Goal: Information Seeking & Learning: Learn about a topic

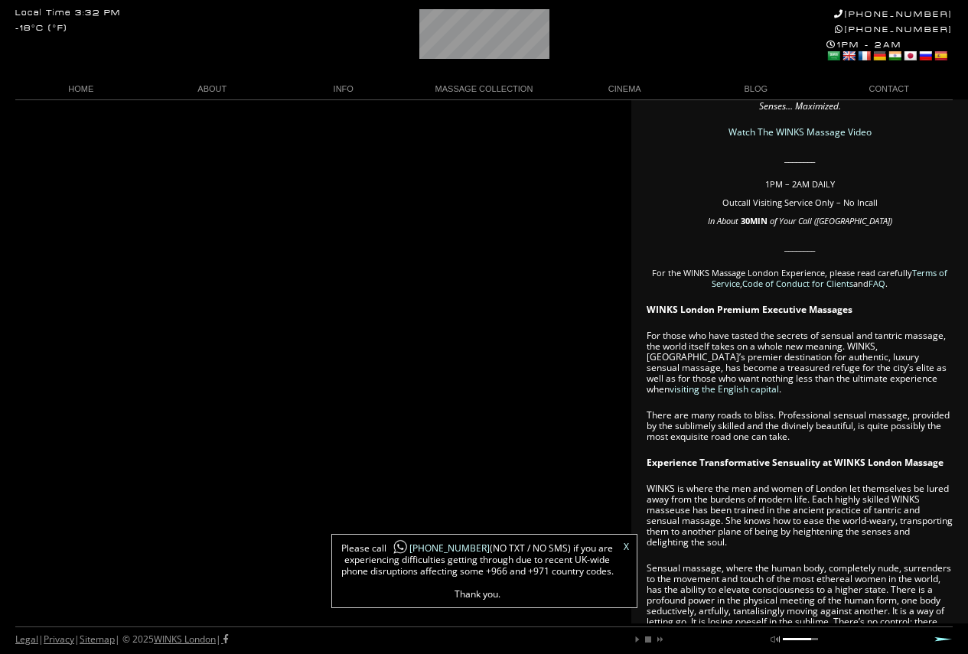
scroll to position [153, 0]
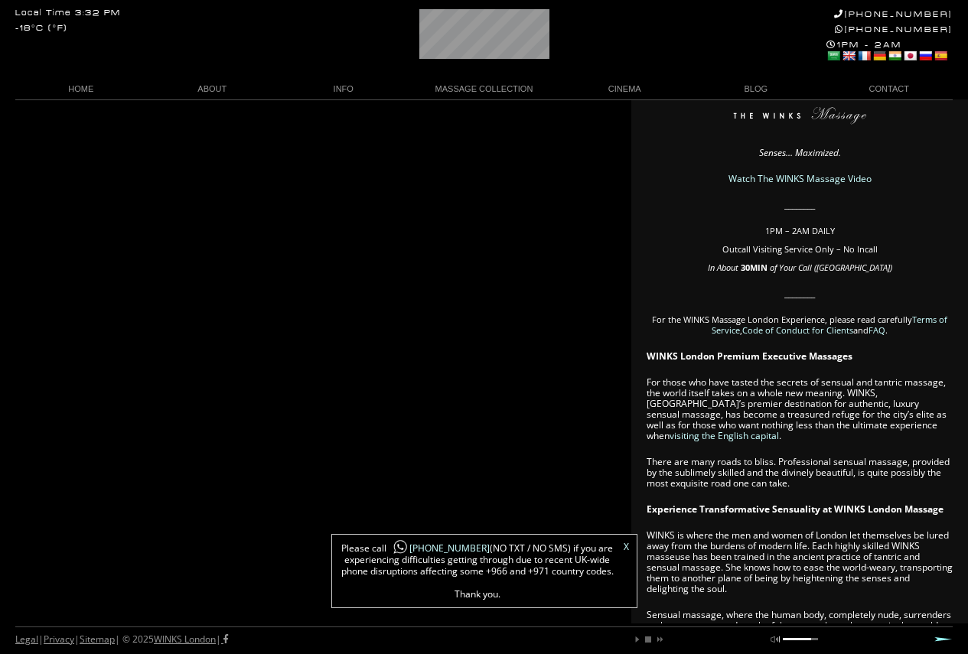
click at [461, 83] on link "MASSAGE COLLECTION" at bounding box center [484, 89] width 150 height 21
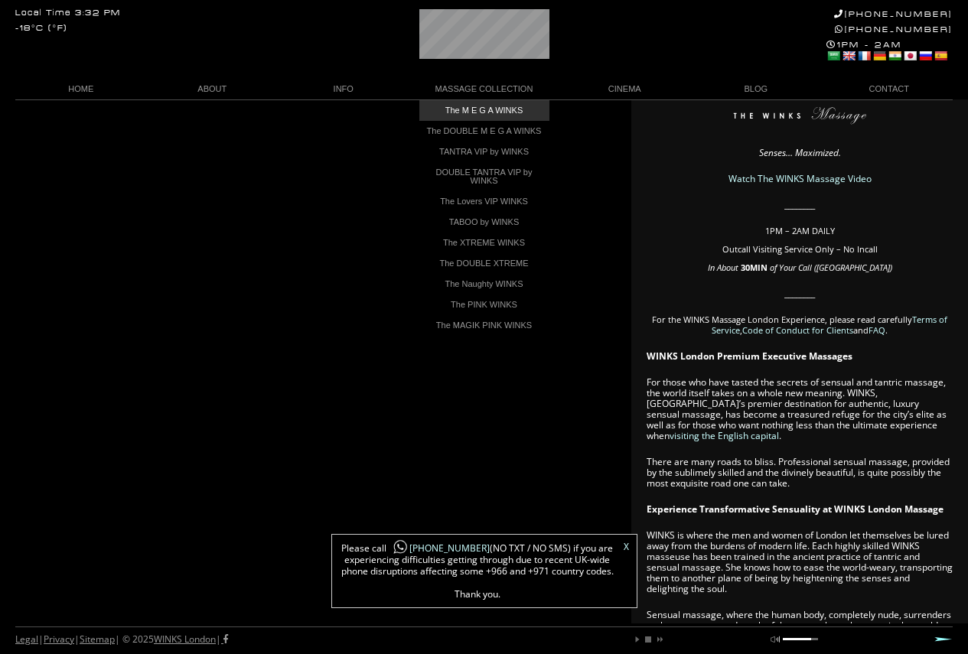
scroll to position [0, 60]
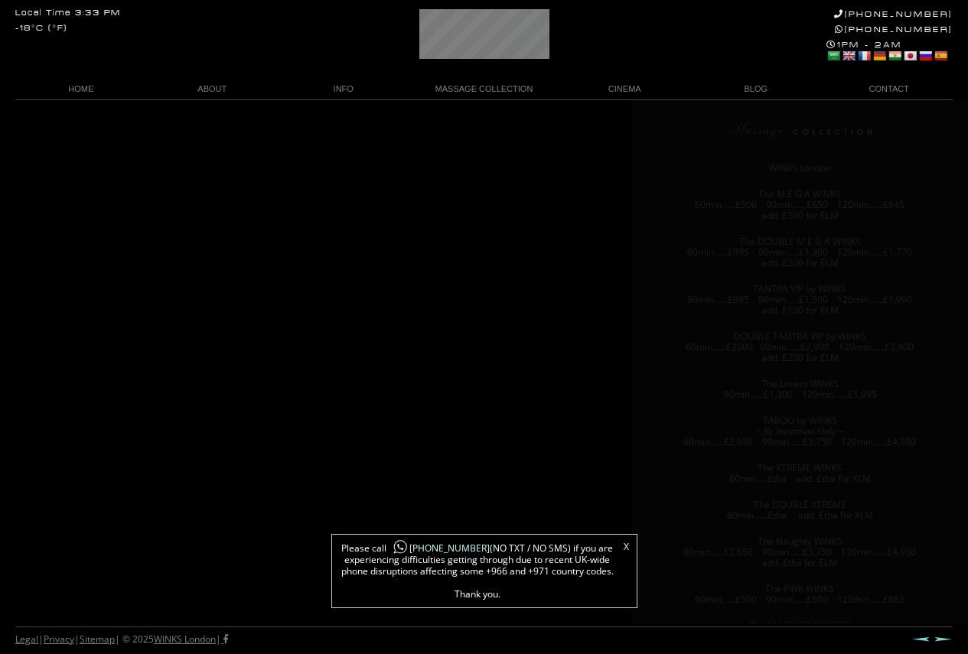
click at [629, 546] on div "X Please call [PHONE_NUMBER] (NO TXT / NO SMS) if you are experiencing difficul…" at bounding box center [484, 571] width 306 height 74
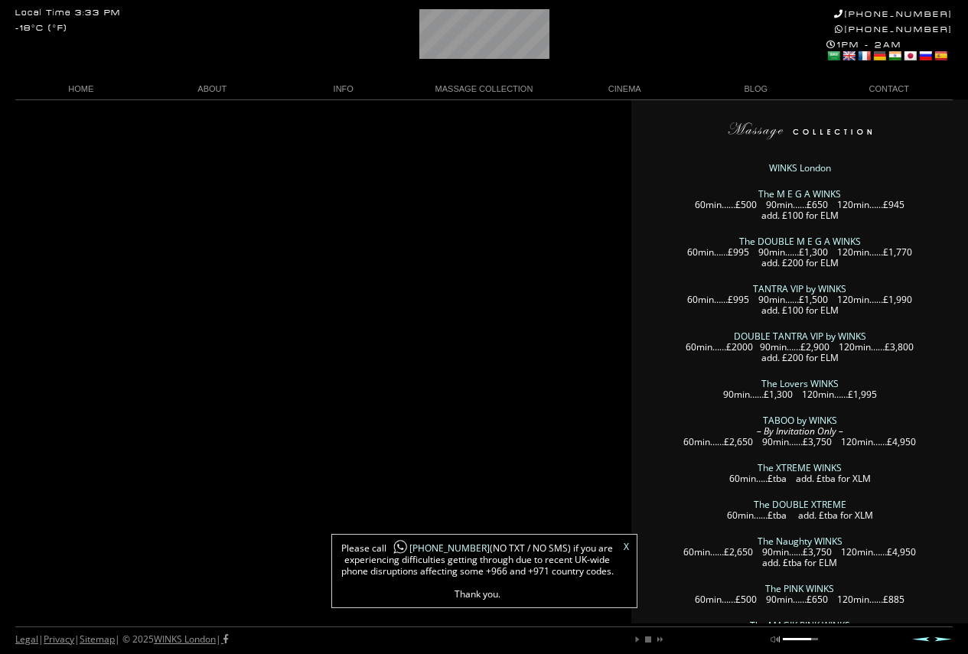
click at [626, 545] on link "X" at bounding box center [625, 546] width 5 height 9
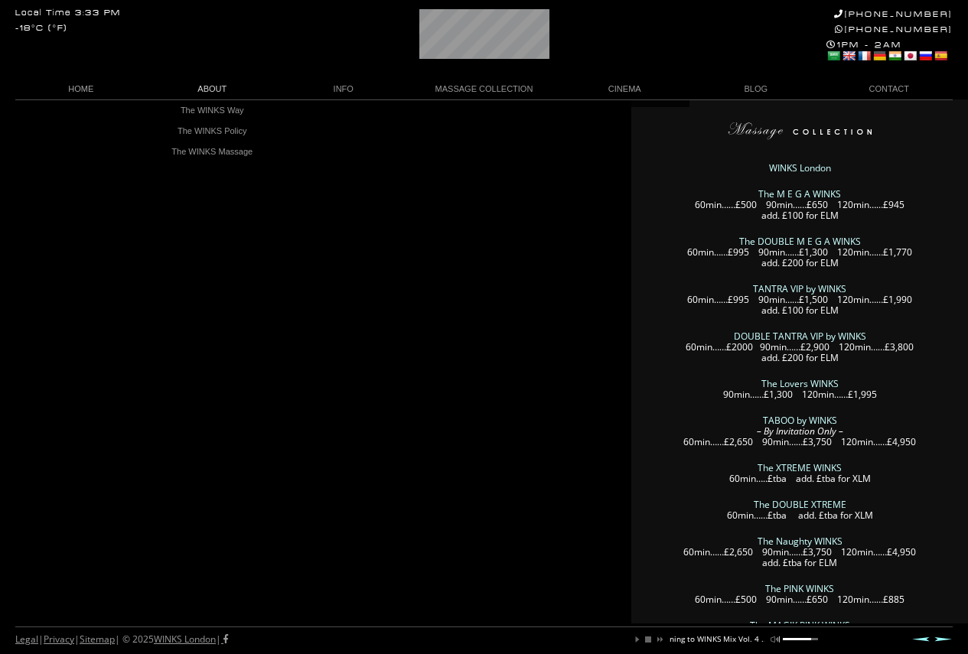
click at [87, 89] on link "HOME" at bounding box center [81, 89] width 132 height 21
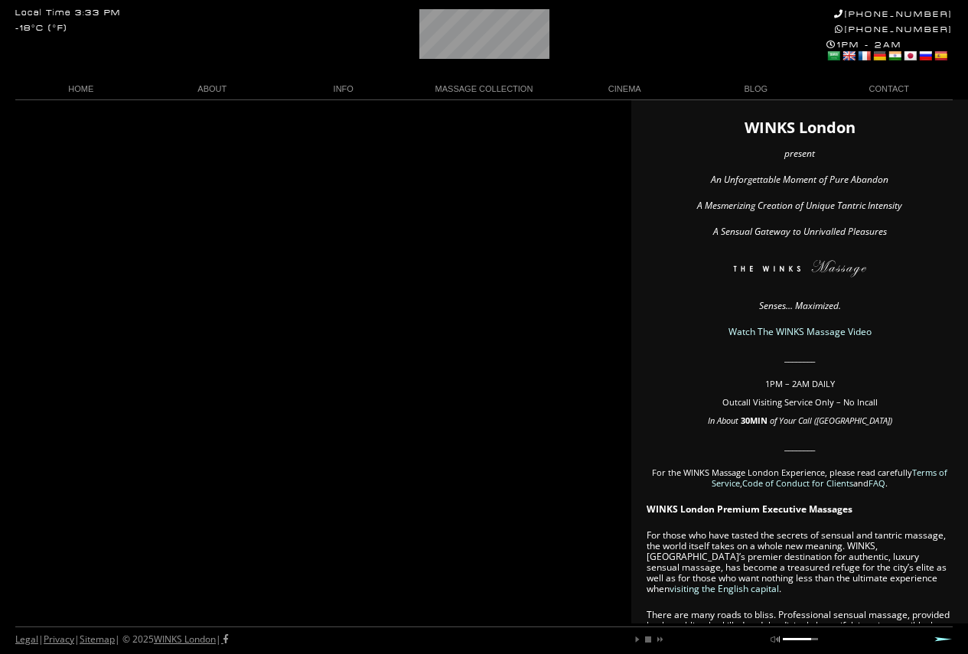
click at [660, 642] on link "next" at bounding box center [658, 639] width 9 height 9
click at [658, 642] on link "next" at bounding box center [658, 639] width 9 height 9
click at [800, 637] on div "play pause stop next mute unmute You are listening to WINKS Mix Vol. 3 ..... CH…" at bounding box center [722, 635] width 194 height 17
drag, startPoint x: 804, startPoint y: 638, endPoint x: 786, endPoint y: 642, distance: 18.0
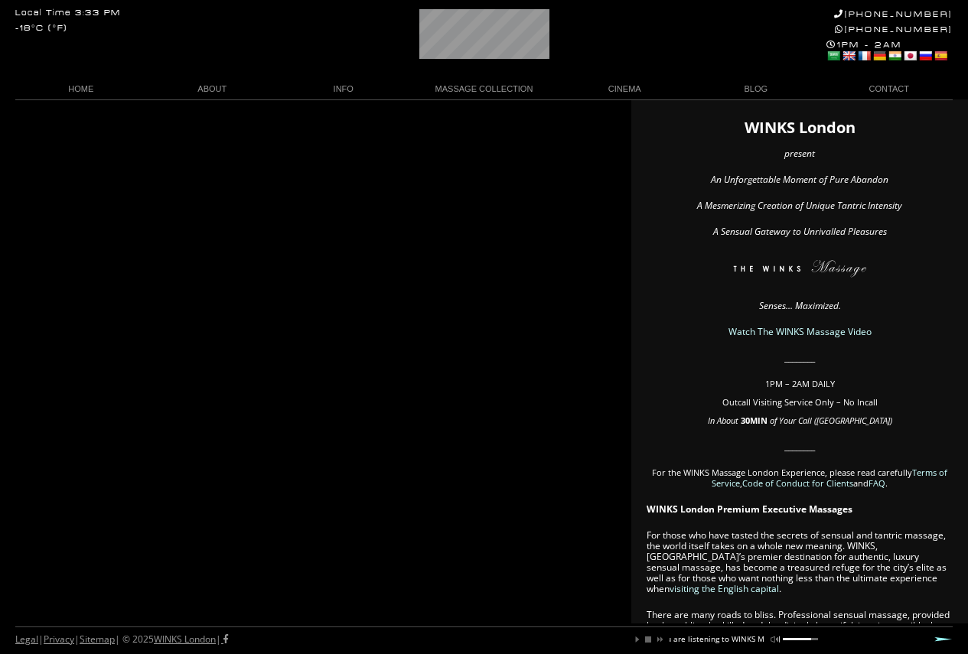
click at [786, 642] on div "play pause stop next mute unmute You are listening to WINKS Mix Vol. 3 ..... CH…" at bounding box center [722, 635] width 194 height 17
click at [777, 642] on link "mute" at bounding box center [774, 639] width 9 height 9
click at [659, 639] on link "next" at bounding box center [658, 639] width 9 height 9
click at [657, 643] on link "next" at bounding box center [658, 639] width 9 height 9
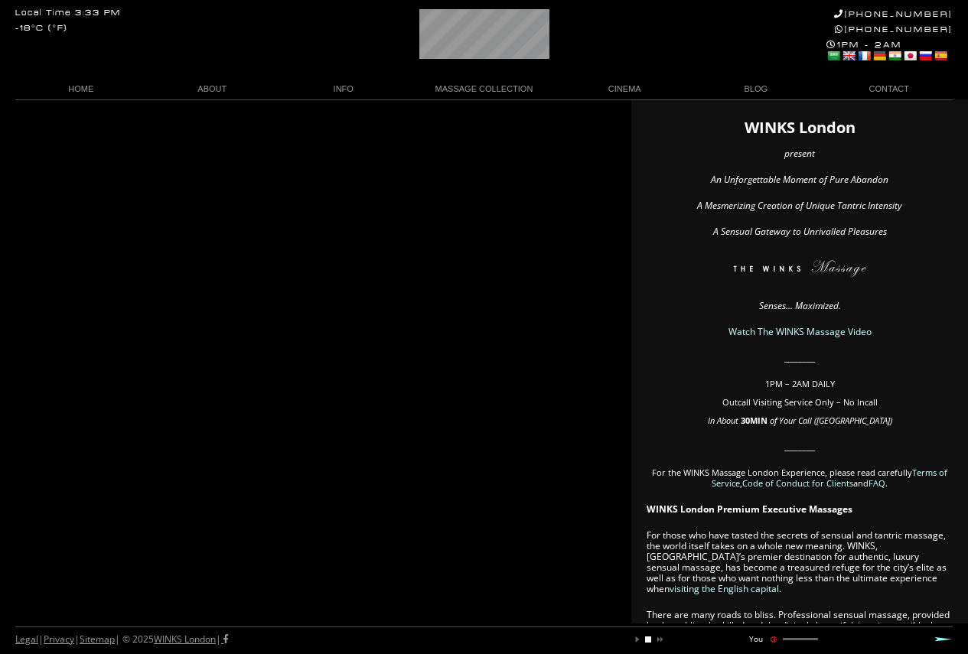
click at [647, 639] on link "stop" at bounding box center [647, 639] width 9 height 9
click at [648, 639] on link "stop" at bounding box center [647, 639] width 9 height 9
click at [638, 637] on link "play" at bounding box center [637, 639] width 9 height 9
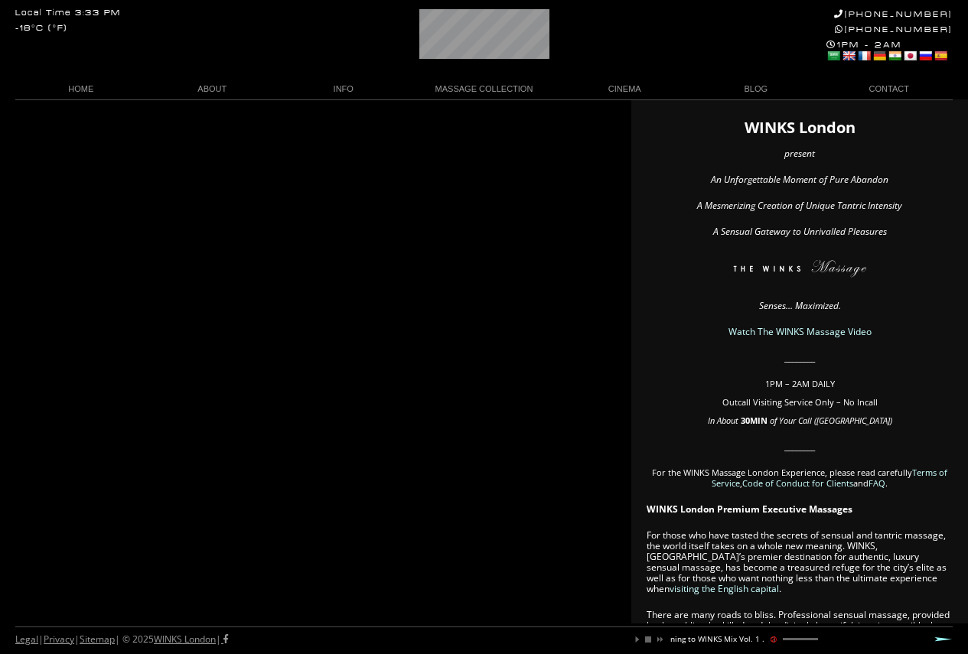
click at [657, 640] on link "next" at bounding box center [658, 639] width 9 height 9
click at [635, 639] on link "play" at bounding box center [637, 639] width 9 height 9
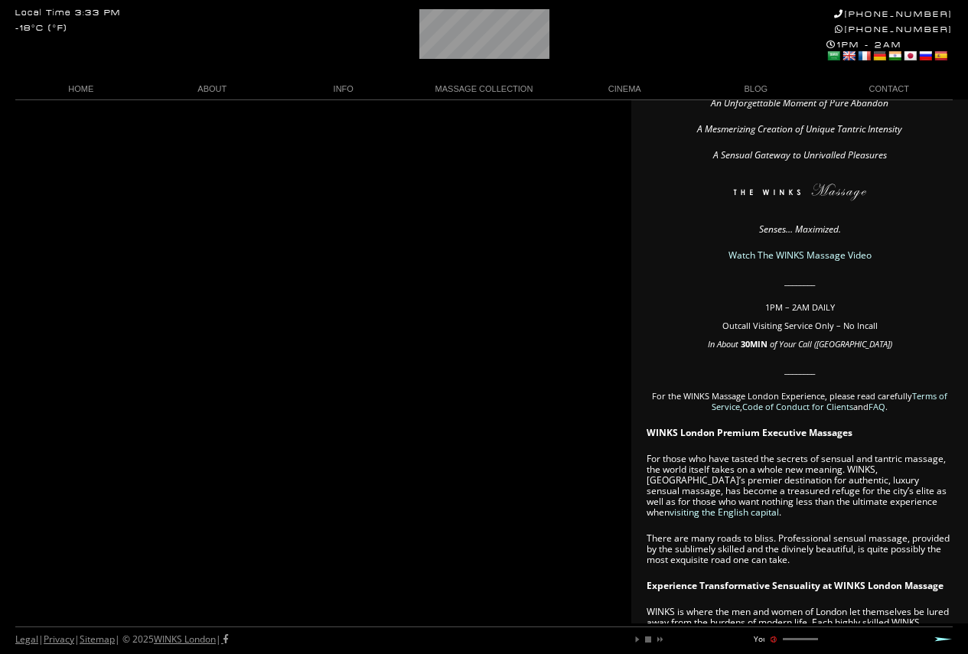
drag, startPoint x: 823, startPoint y: 459, endPoint x: 846, endPoint y: 460, distance: 23.0
click at [846, 460] on p "For those who have tasted the secrets of sensual and tantric massage, the world…" at bounding box center [799, 486] width 306 height 64
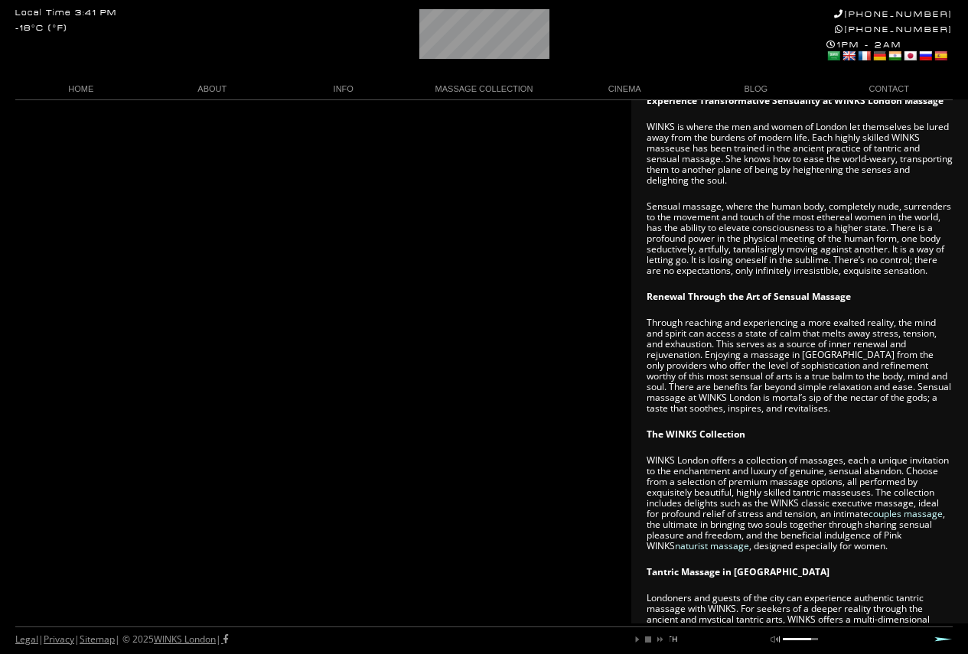
scroll to position [521, 0]
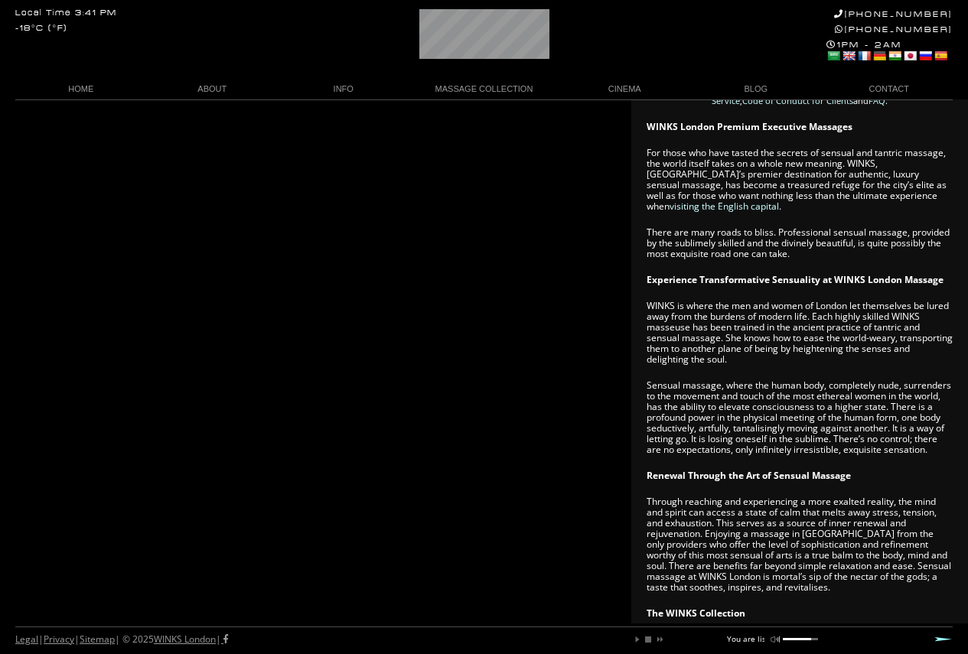
click at [678, 385] on p "Sensual massage, where the human body, completely nude, surrenders to the movem…" at bounding box center [799, 417] width 306 height 75
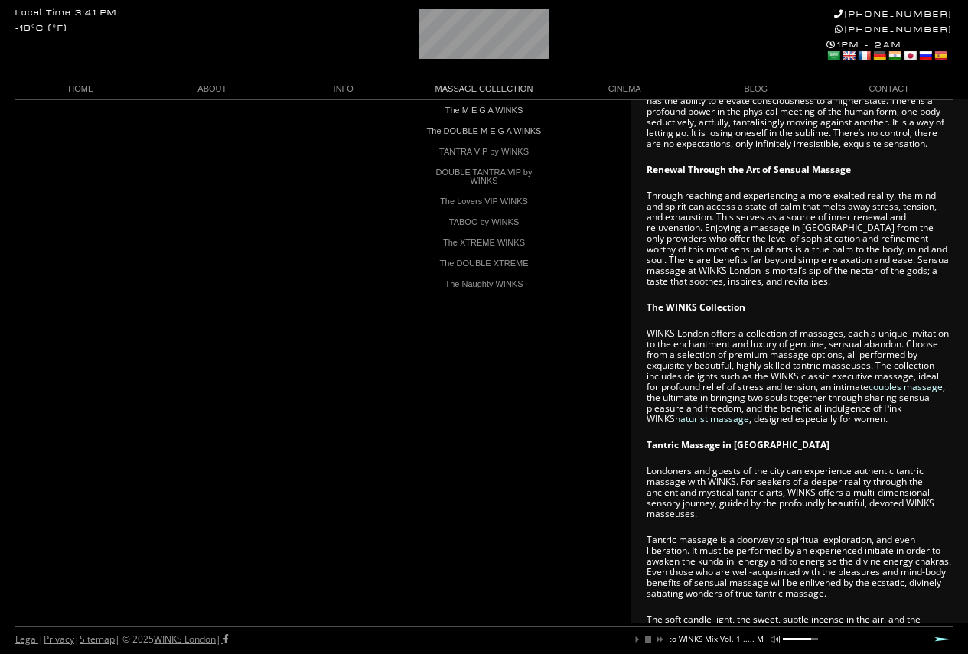
click at [830, 264] on p "Through reaching and experiencing a more exalted reality, the mind and spirit c…" at bounding box center [799, 238] width 306 height 96
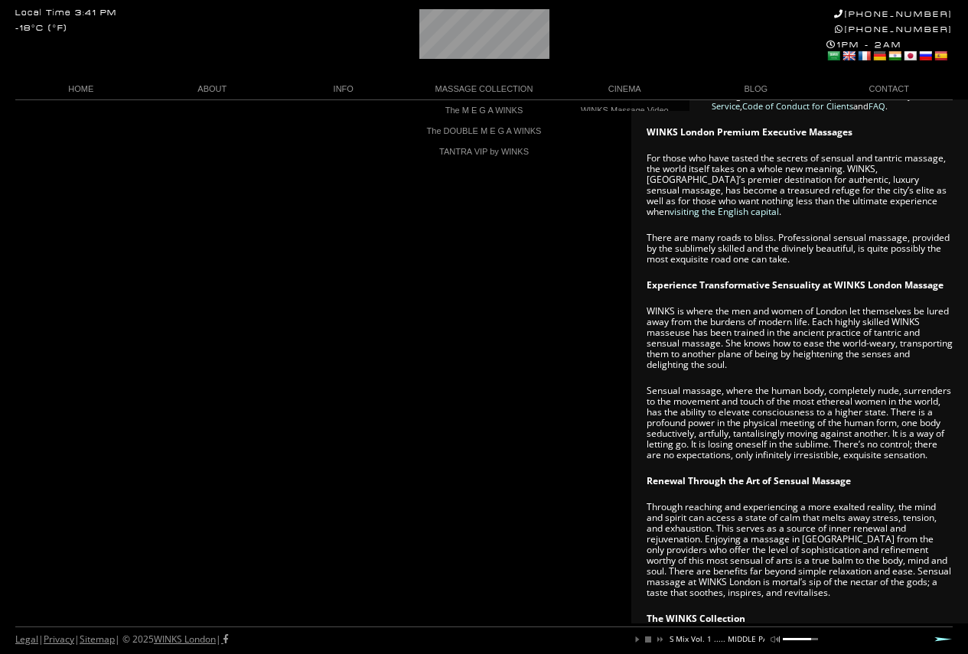
click at [932, 320] on p "WINKS is where the men and women of London let themselves be lured away from th…" at bounding box center [799, 338] width 306 height 64
drag, startPoint x: 919, startPoint y: 321, endPoint x: 944, endPoint y: 324, distance: 24.6
click at [944, 324] on p "WINKS is where the men and women of London let themselves be lured away from th…" at bounding box center [799, 338] width 306 height 64
click at [940, 322] on p "WINKS is where the men and women of London let themselves be lured away from th…" at bounding box center [799, 338] width 306 height 64
click at [895, 317] on p "WINKS is where the men and women of London let themselves be lured away from th…" at bounding box center [799, 338] width 306 height 64
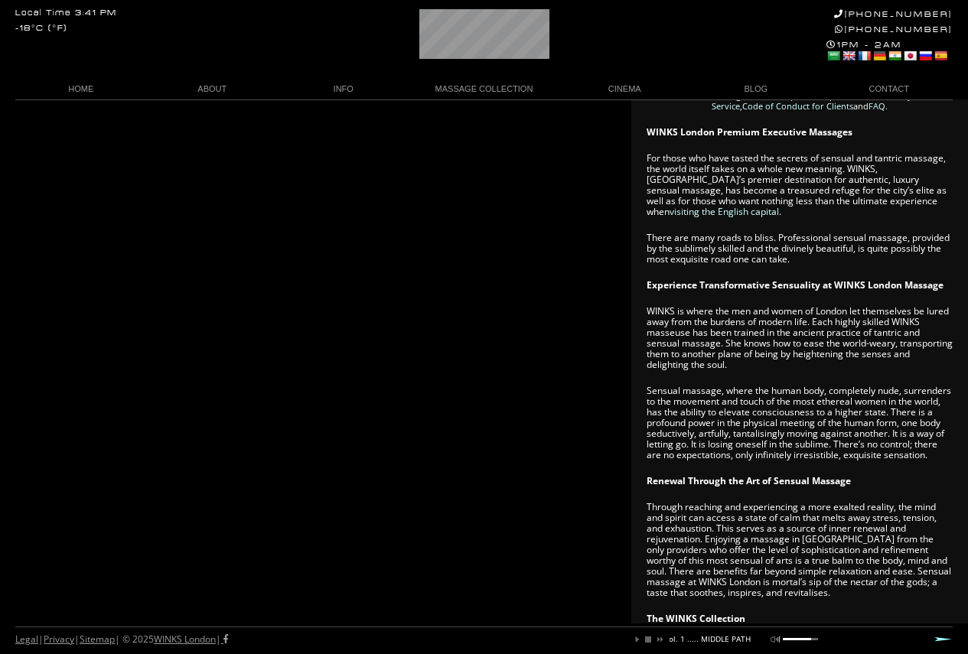
click at [896, 317] on p "WINKS is where the men and women of London let themselves be lured away from th…" at bounding box center [799, 338] width 306 height 64
drag, startPoint x: 916, startPoint y: 317, endPoint x: 935, endPoint y: 326, distance: 21.2
click at [935, 326] on p "WINKS is where the men and women of London let themselves be lured away from th…" at bounding box center [799, 338] width 306 height 64
click at [935, 323] on p "WINKS is where the men and women of London let themselves be lured away from th…" at bounding box center [799, 338] width 306 height 64
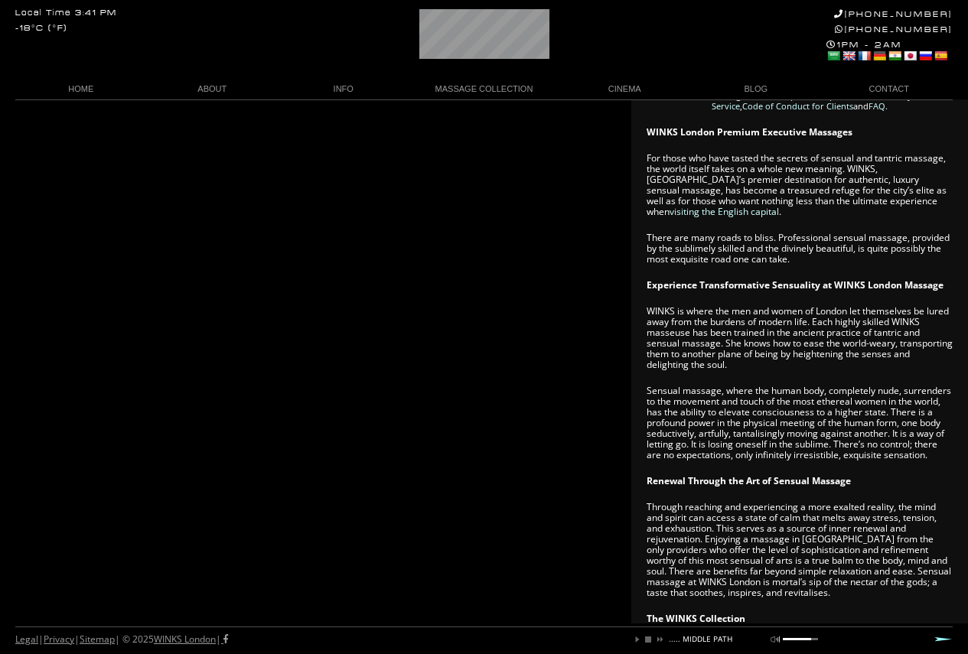
click at [919, 317] on p "WINKS is where the men and women of London let themselves be lured away from th…" at bounding box center [799, 338] width 306 height 64
click at [912, 317] on p "WINKS is where the men and women of London let themselves be lured away from th…" at bounding box center [799, 338] width 306 height 64
drag, startPoint x: 876, startPoint y: 317, endPoint x: 856, endPoint y: 317, distance: 19.9
click at [857, 317] on p "WINKS is where the men and women of London let themselves be lured away from th…" at bounding box center [799, 338] width 306 height 64
click at [855, 317] on p "WINKS is where the men and women of London let themselves be lured away from th…" at bounding box center [799, 338] width 306 height 64
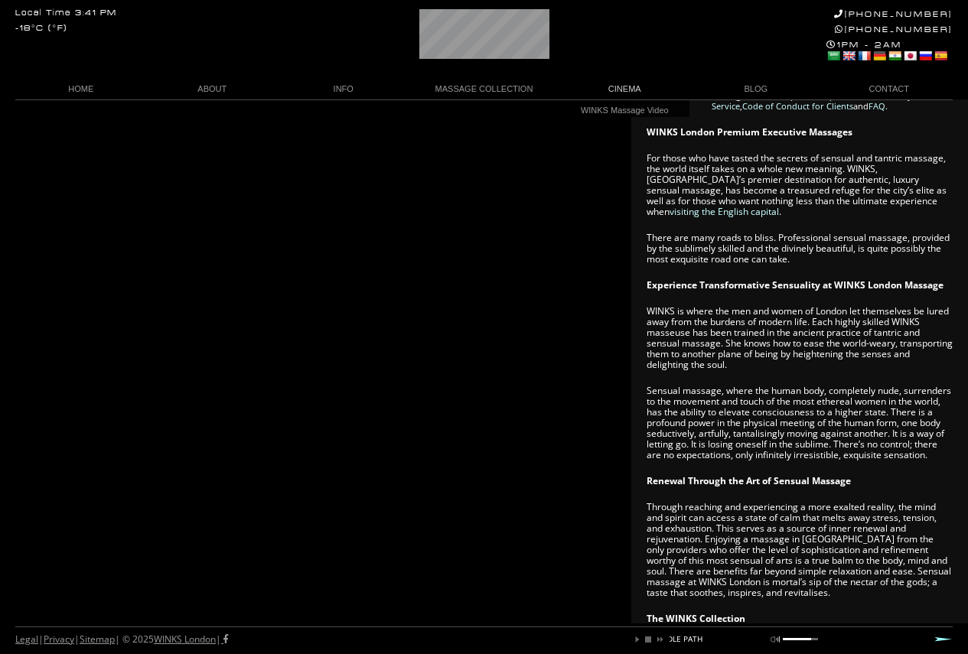
click at [909, 278] on article "WINKS London present An Unforgettable Moment of Pure Abandon A Mesmerizing Crea…" at bounding box center [799, 406] width 306 height 1322
drag, startPoint x: 919, startPoint y: 320, endPoint x: 951, endPoint y: 327, distance: 33.0
click at [951, 327] on p "WINKS is where the men and women of London let themselves be lured away from th…" at bounding box center [799, 338] width 306 height 64
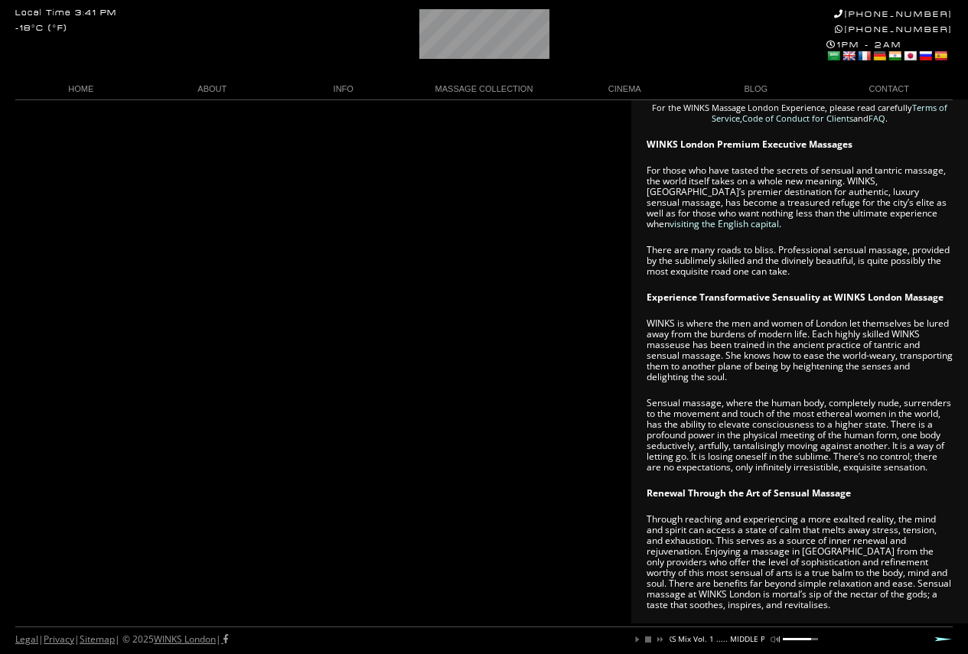
scroll to position [454, 0]
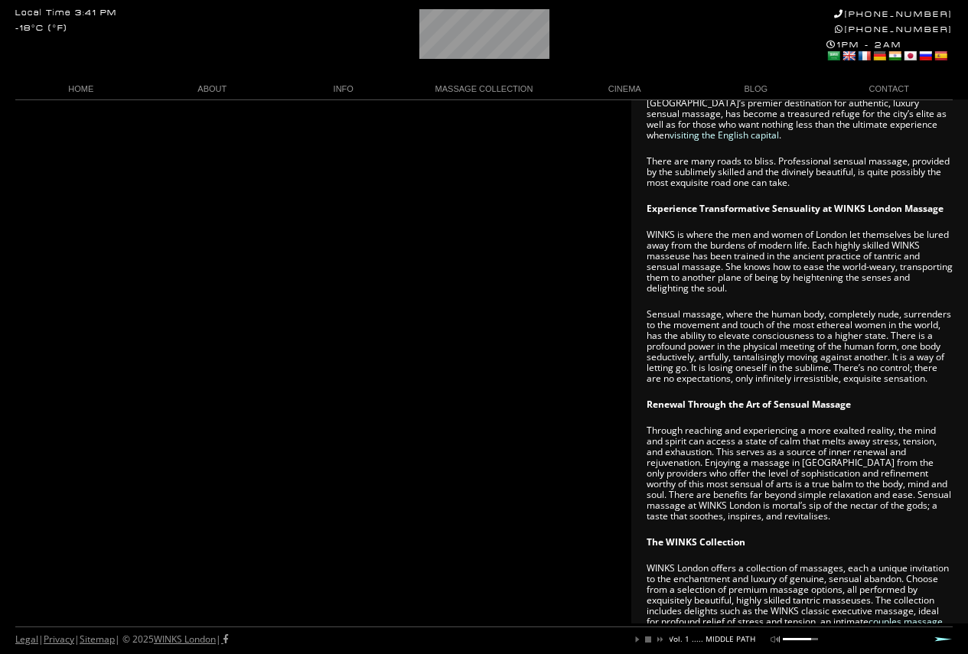
click at [795, 639] on div at bounding box center [796, 639] width 28 height 2
click at [790, 639] on div at bounding box center [788, 639] width 13 height 2
click at [786, 639] on div at bounding box center [786, 639] width 8 height 2
click at [783, 639] on div at bounding box center [784, 639] width 4 height 2
click at [781, 639] on div "play pause stop next mute unmute You are listening to WINKS Mix Vol. 1 ..... MI…" at bounding box center [722, 635] width 194 height 17
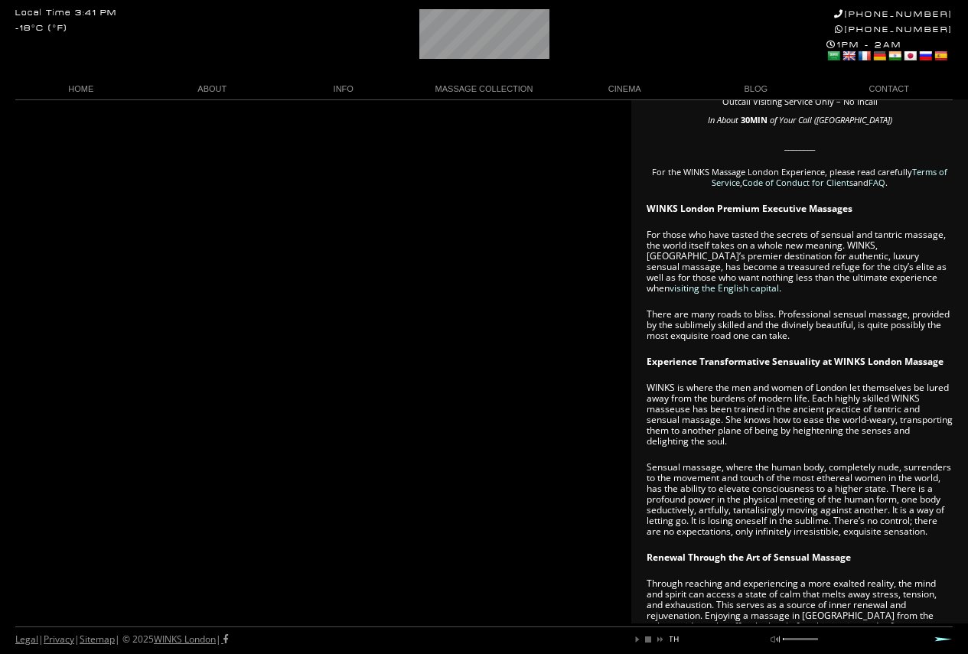
scroll to position [0, 0]
click at [470, 88] on link "MASSAGE COLLECTION" at bounding box center [484, 89] width 150 height 21
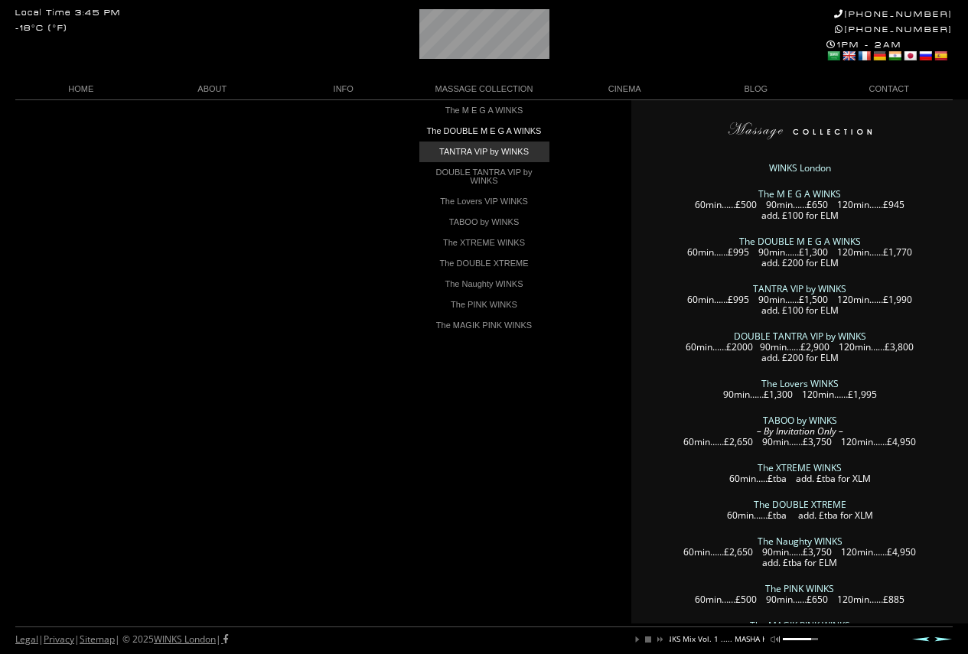
click at [516, 155] on link "TANTRA VIP by WINKS" at bounding box center [484, 152] width 130 height 21
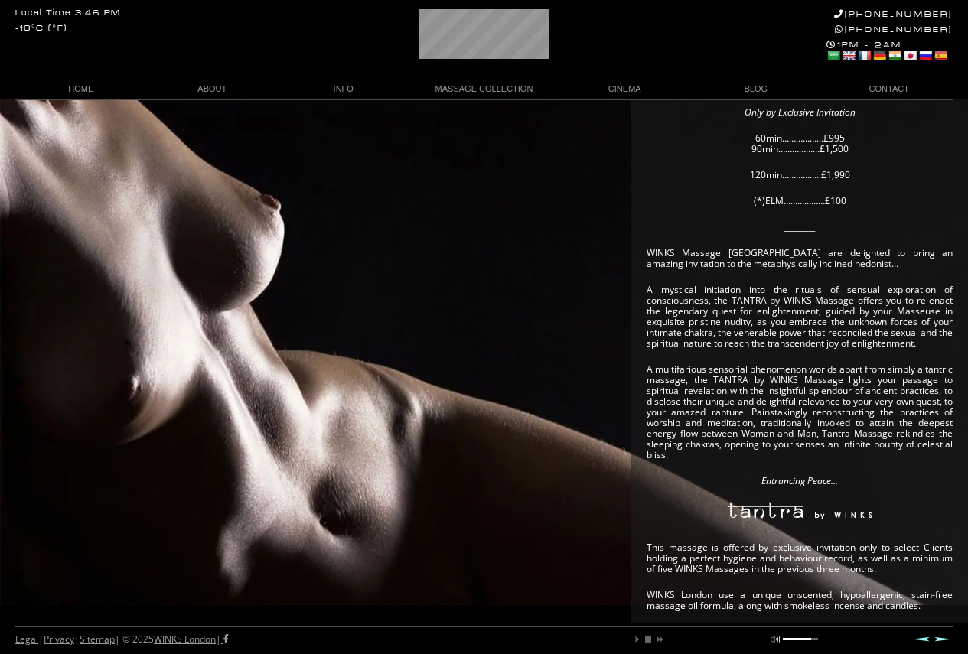
scroll to position [229, 0]
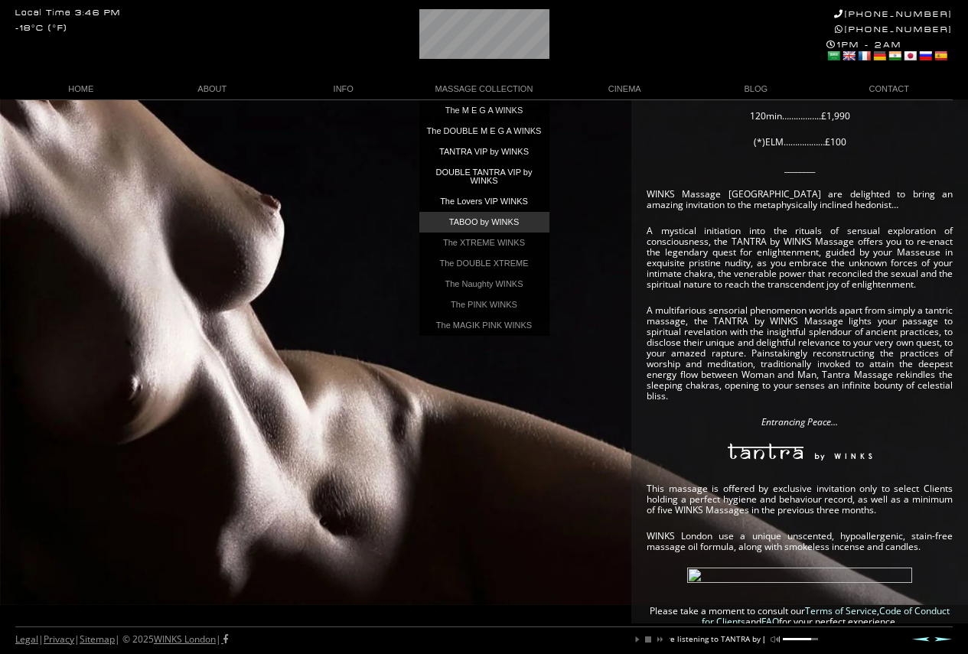
click at [464, 222] on link "TABOO by WINKS" at bounding box center [484, 222] width 130 height 21
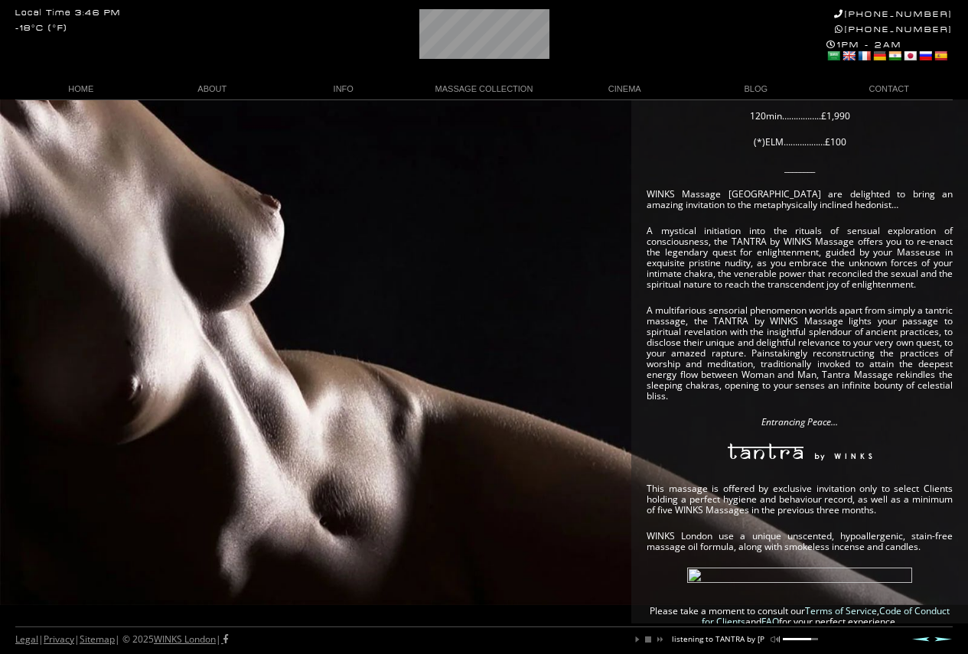
scroll to position [0, 127]
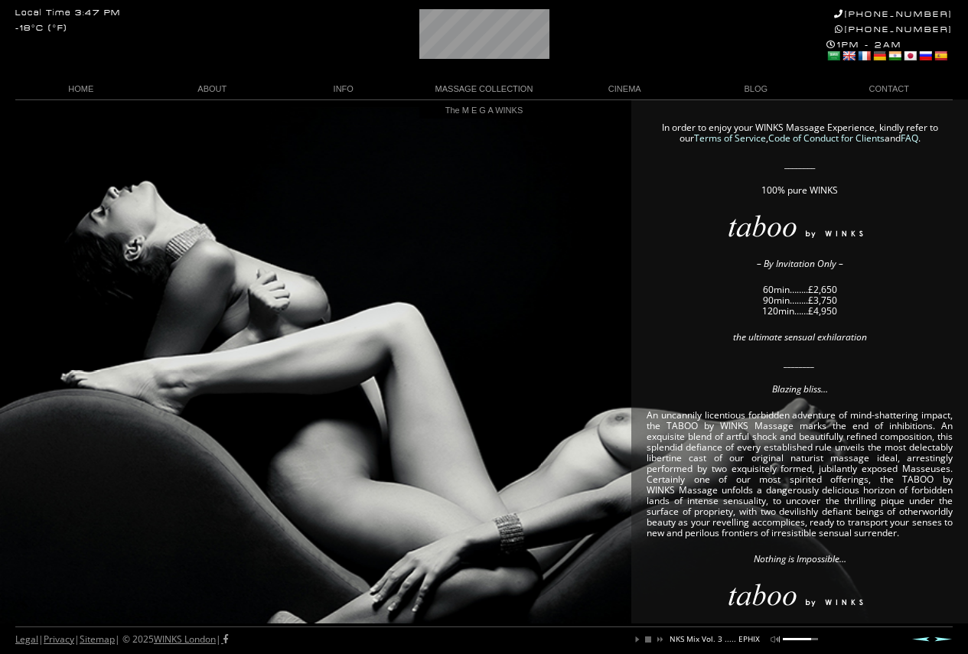
click at [484, 81] on link "MASSAGE COLLECTION" at bounding box center [484, 89] width 150 height 21
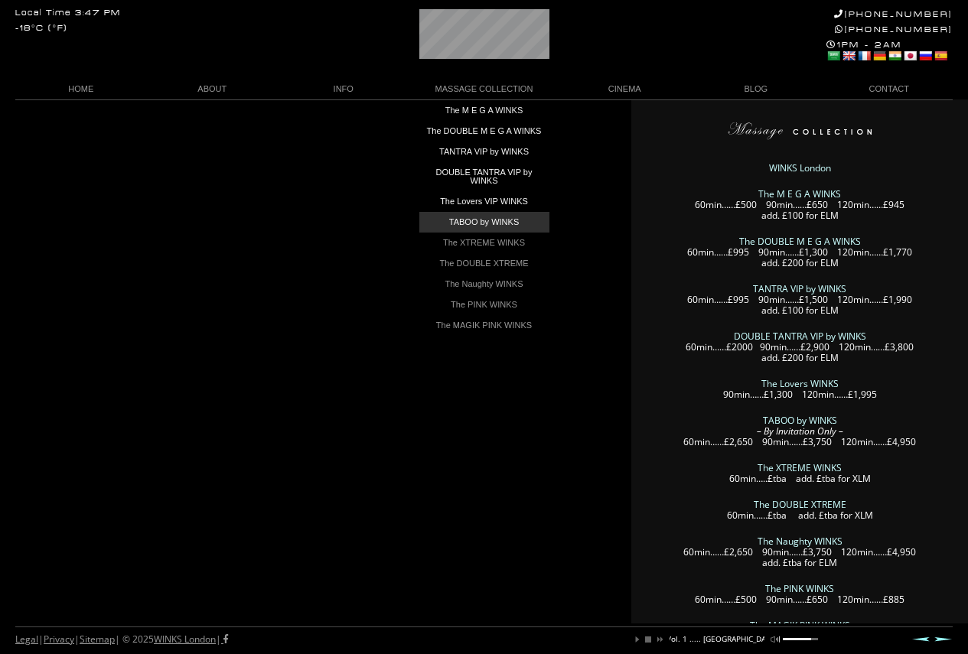
click at [475, 232] on link "TABOO by WINKS" at bounding box center [484, 222] width 130 height 21
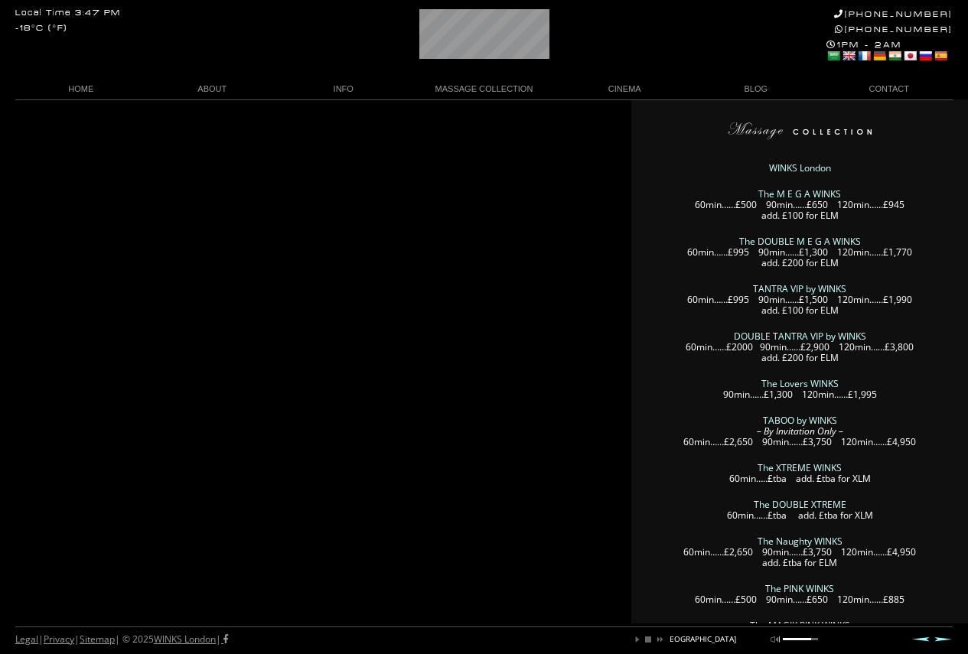
scroll to position [0, 257]
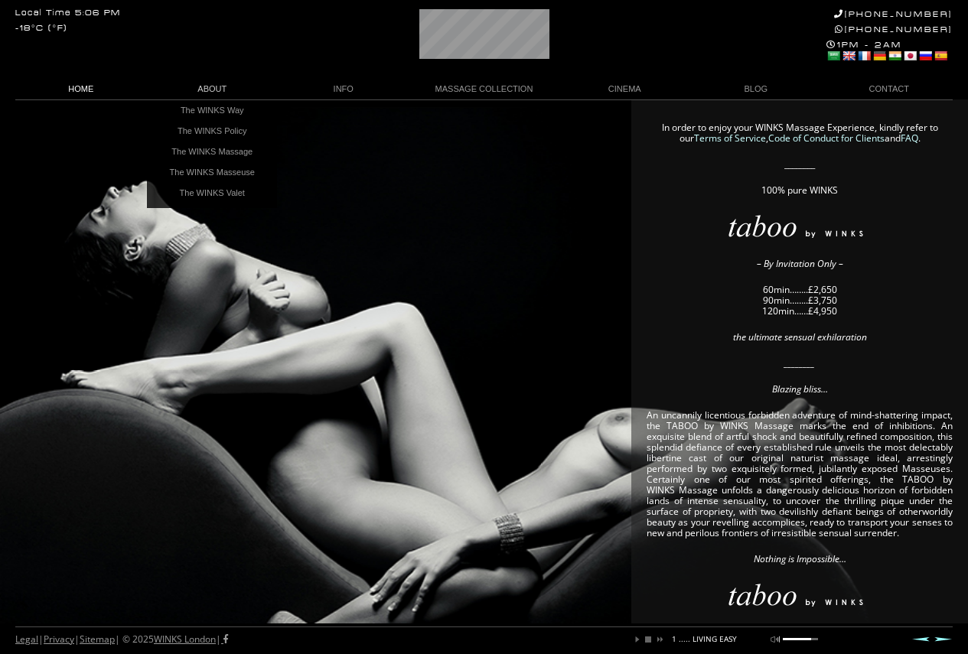
click at [88, 86] on link "HOME" at bounding box center [81, 89] width 132 height 21
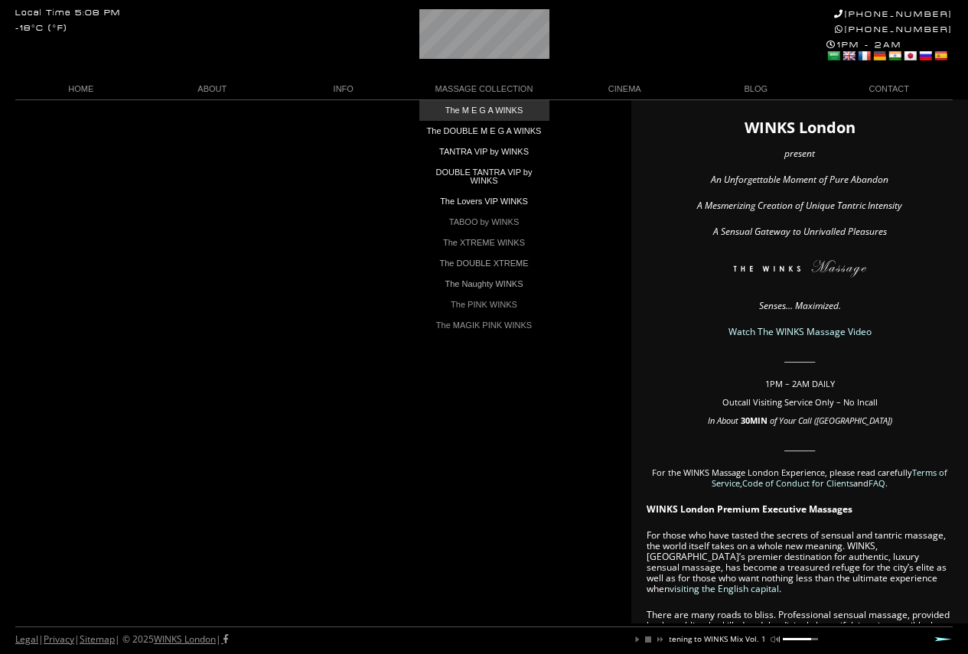
click at [494, 106] on link "The M E G A WINKS" at bounding box center [484, 110] width 130 height 21
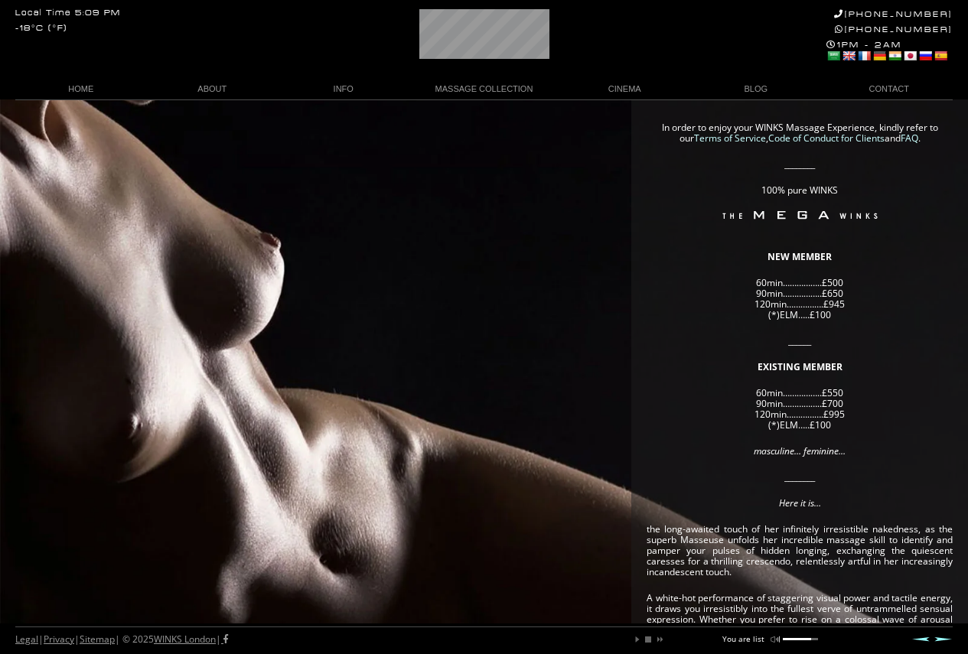
drag, startPoint x: 721, startPoint y: 215, endPoint x: 791, endPoint y: 407, distance: 204.5
click at [810, 469] on article "In order to enjoy your WINKS Massage Experience, kindly refer to our Terms of S…" at bounding box center [799, 527] width 306 height 811
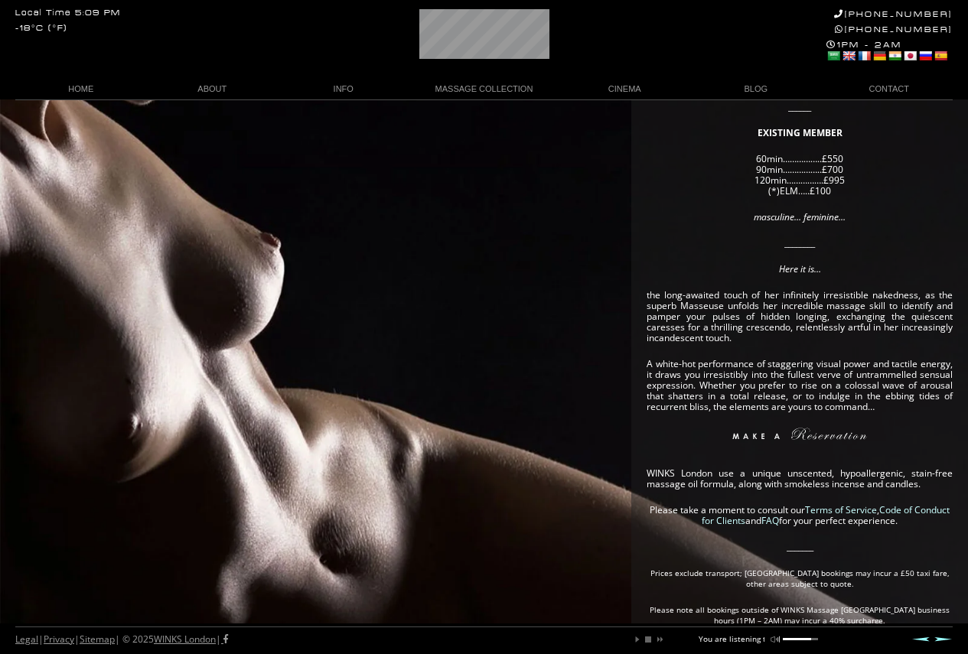
scroll to position [0, 67]
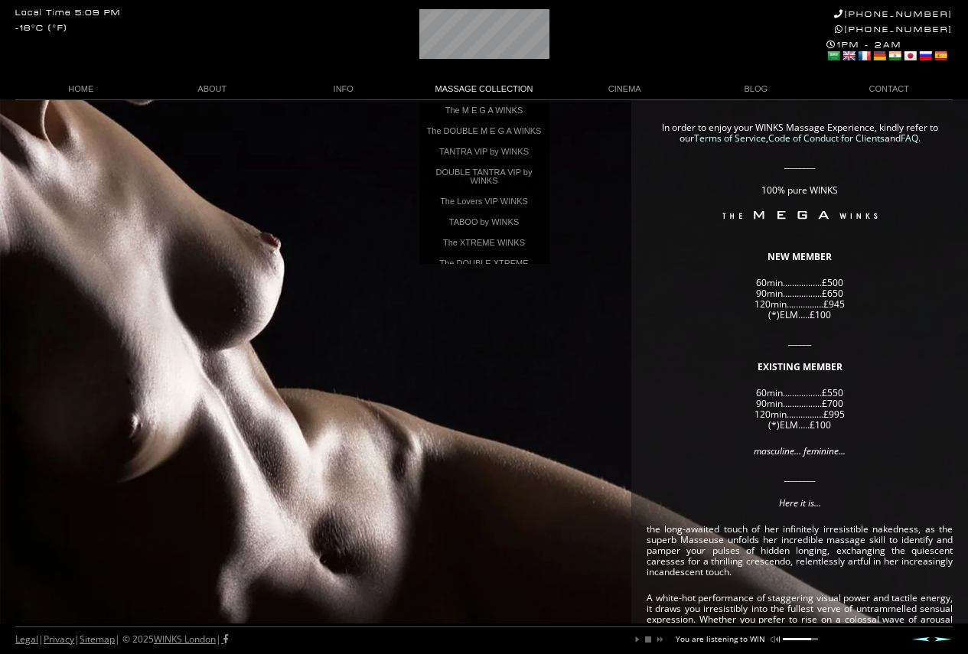
click at [470, 80] on link "MASSAGE COLLECTION" at bounding box center [484, 89] width 150 height 21
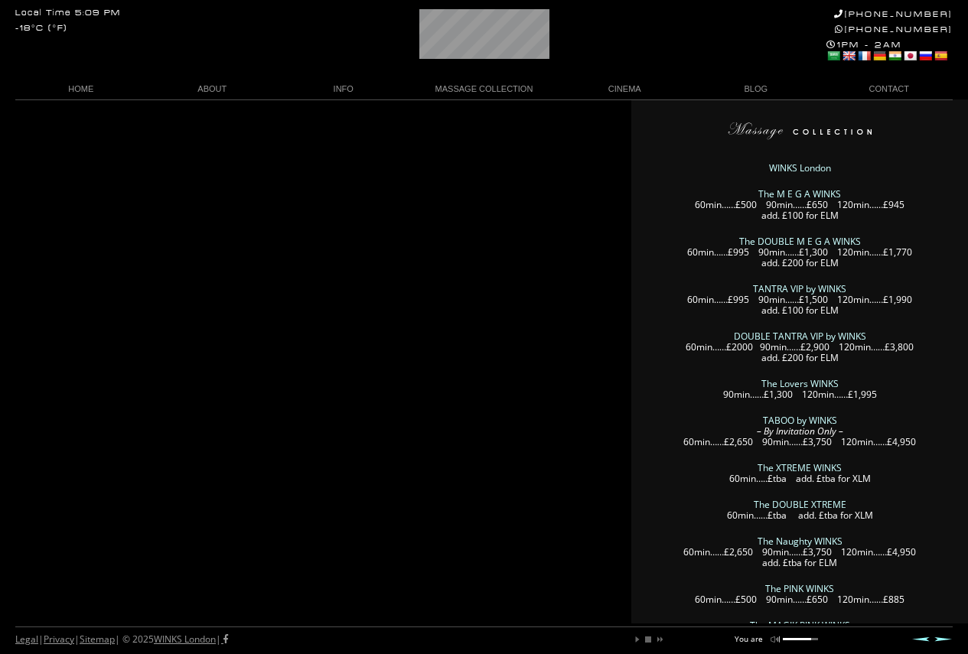
drag, startPoint x: 756, startPoint y: 181, endPoint x: 789, endPoint y: 447, distance: 269.0
click at [789, 460] on article "WINKS London The M E G A WINKS 60min……£500 90min……£650 120min……£945 add. £100 f…" at bounding box center [799, 473] width 306 height 703
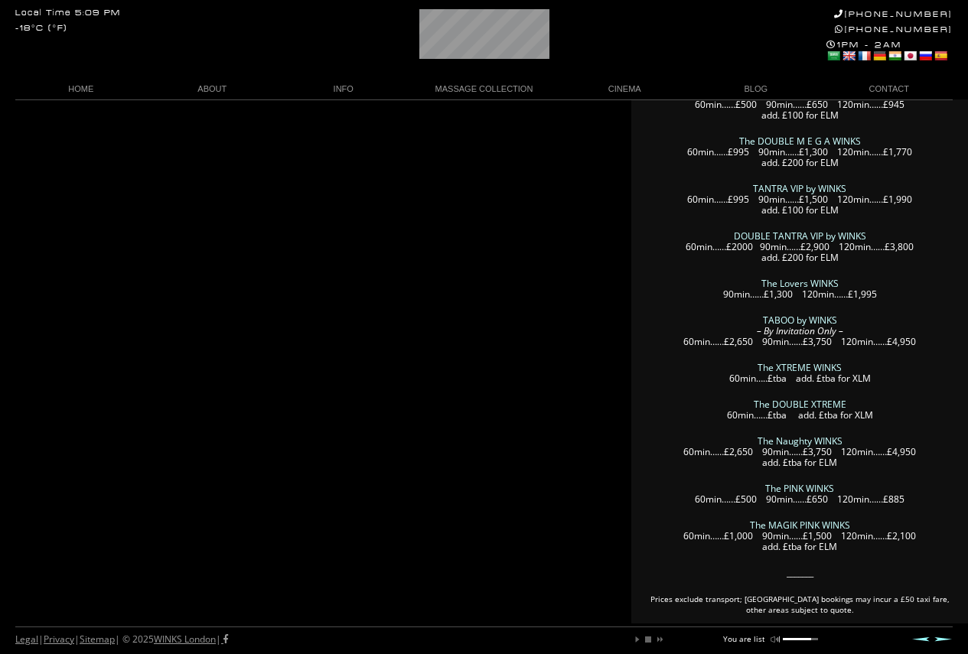
scroll to position [233, 0]
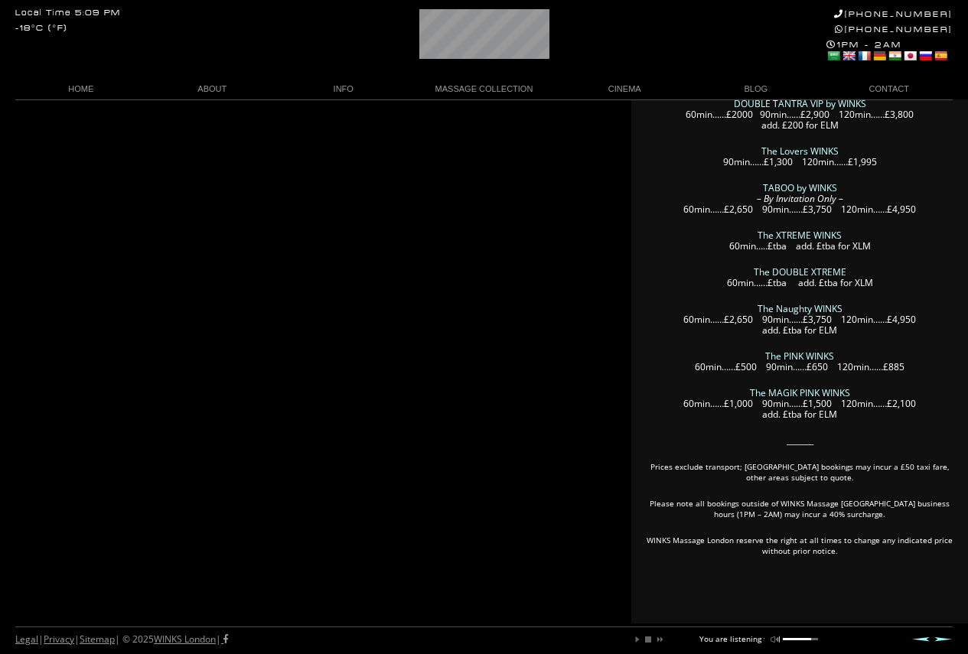
drag, startPoint x: 814, startPoint y: 504, endPoint x: 781, endPoint y: 298, distance: 208.4
click at [810, 229] on article "WINKS London The M E G A WINKS 60min……£500 90min……£650 120min……£945 add. £100 f…" at bounding box center [799, 241] width 306 height 703
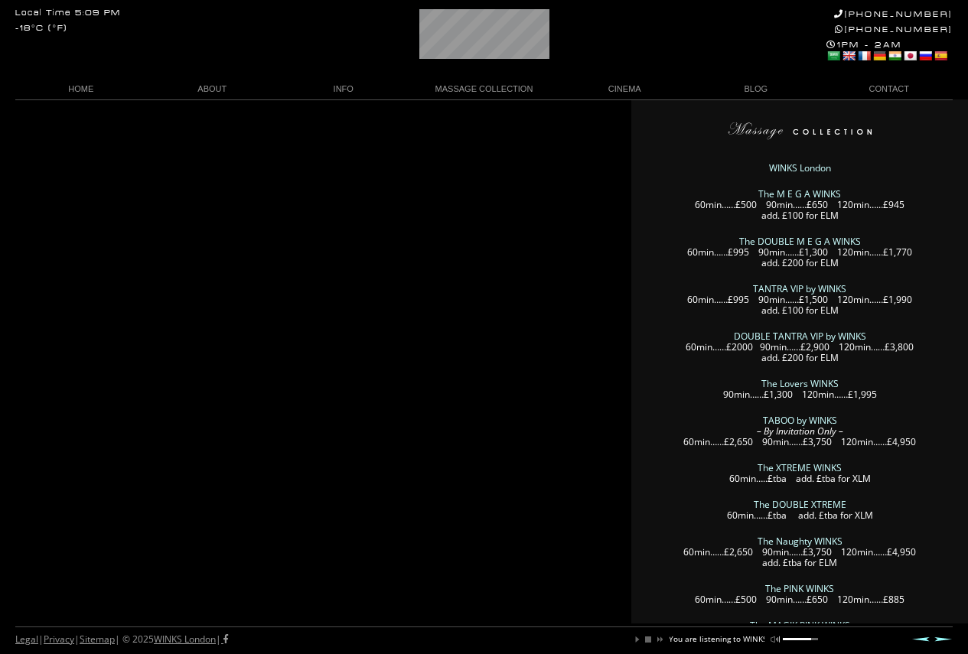
drag, startPoint x: 757, startPoint y: 290, endPoint x: 776, endPoint y: 418, distance: 129.2
click at [804, 482] on article "WINKS London The M E G A WINKS 60min……£500 90min……£650 120min……£945 add. £100 f…" at bounding box center [799, 473] width 306 height 703
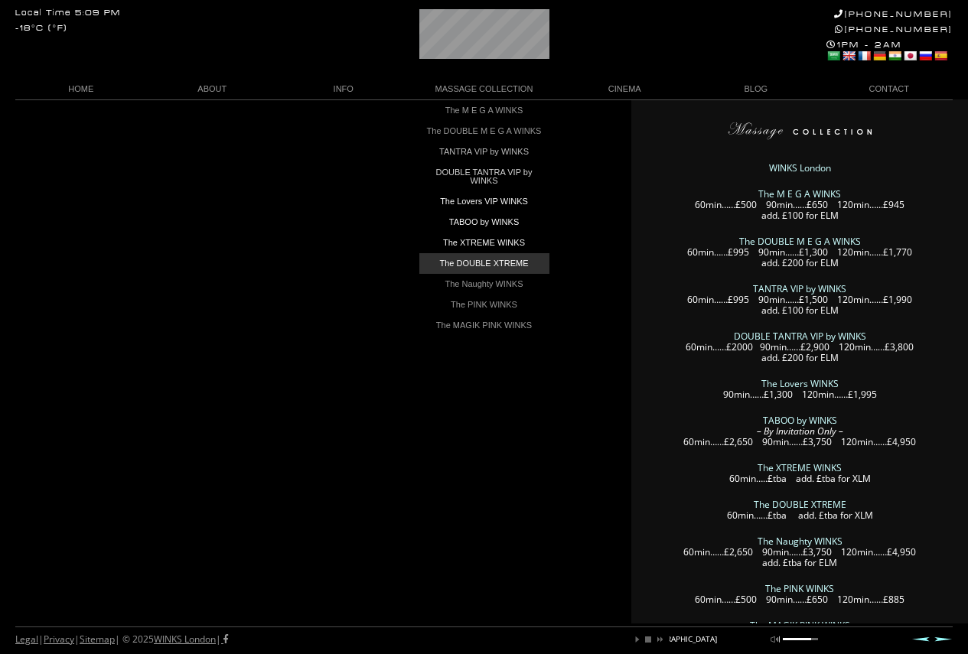
click at [486, 268] on link "The DOUBLE XTREME" at bounding box center [484, 263] width 130 height 21
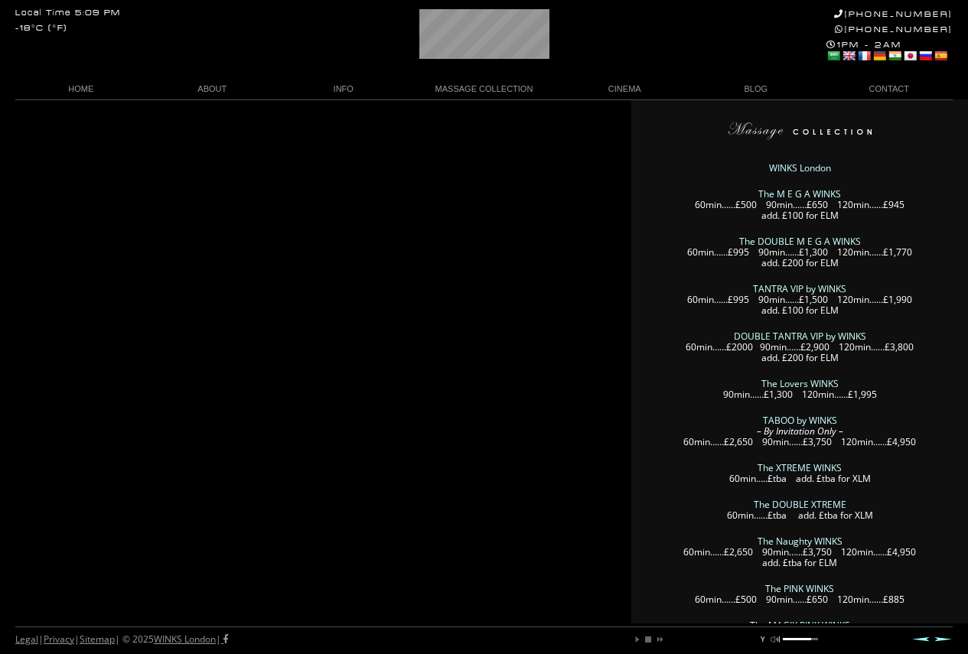
scroll to position [0, 5]
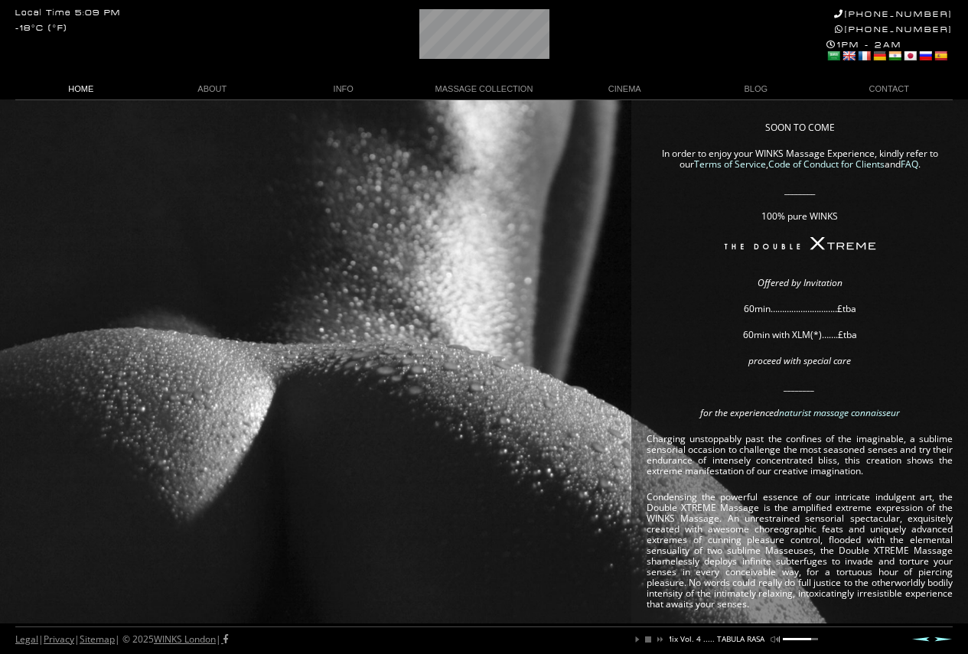
click at [80, 83] on link "HOME" at bounding box center [81, 89] width 132 height 21
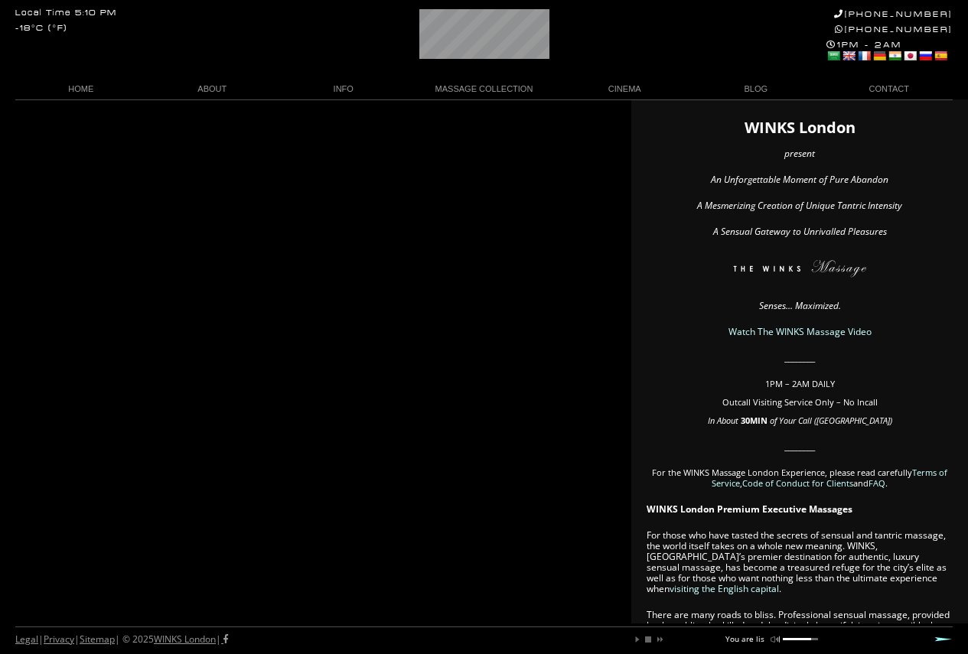
drag, startPoint x: 792, startPoint y: 223, endPoint x: 763, endPoint y: 179, distance: 53.0
drag, startPoint x: 763, startPoint y: 179, endPoint x: 799, endPoint y: 316, distance: 141.8
drag, startPoint x: 782, startPoint y: 389, endPoint x: 746, endPoint y: 544, distance: 158.8
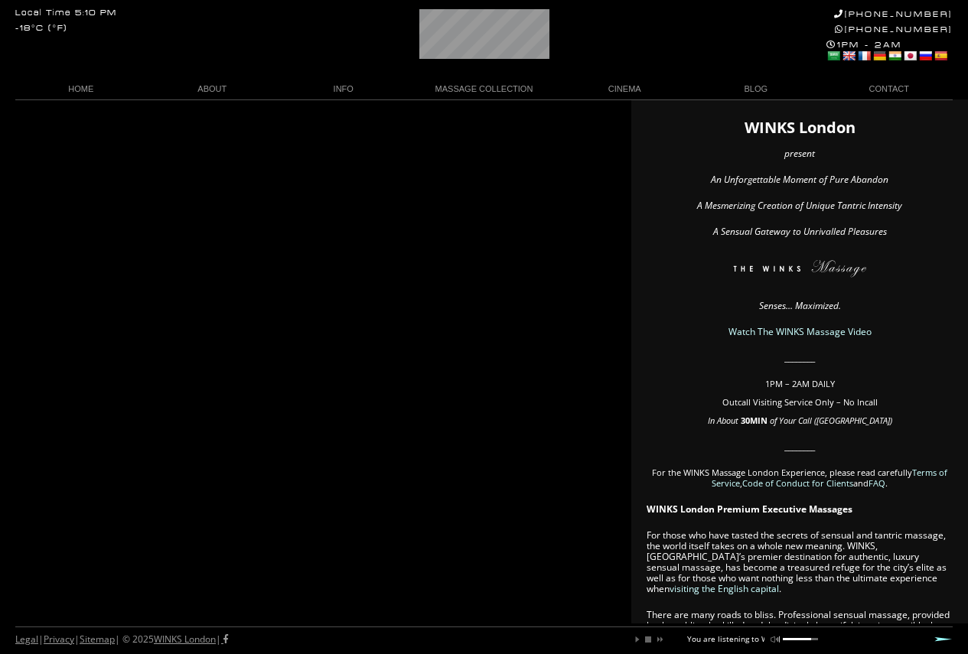
drag, startPoint x: 728, startPoint y: 545, endPoint x: 679, endPoint y: 409, distance: 144.0
drag, startPoint x: 747, startPoint y: 275, endPoint x: 804, endPoint y: 399, distance: 136.5
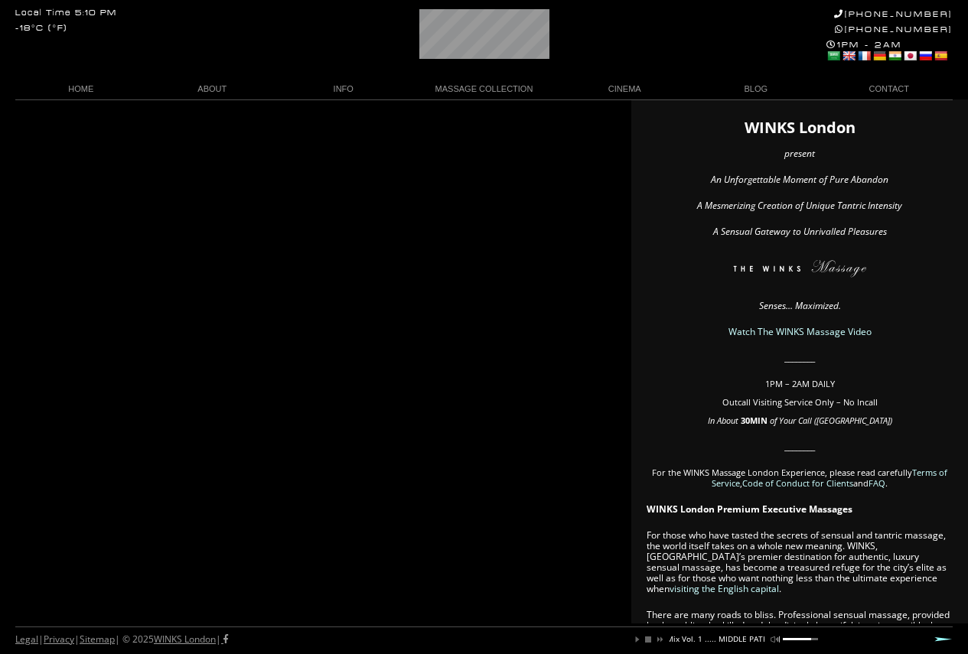
drag, startPoint x: 803, startPoint y: 377, endPoint x: 760, endPoint y: 499, distance: 128.9
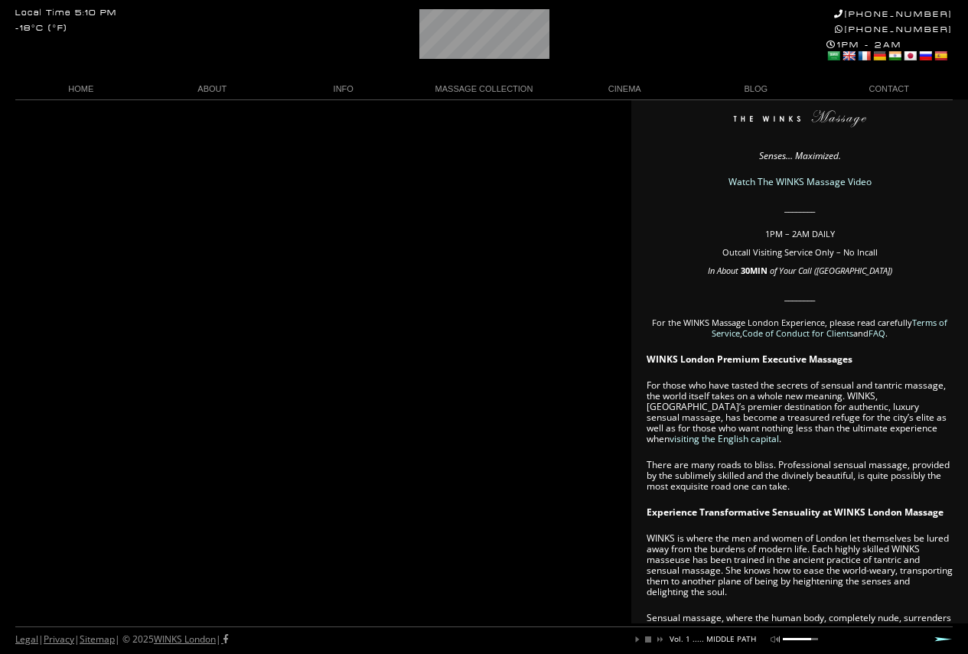
scroll to position [153, 0]
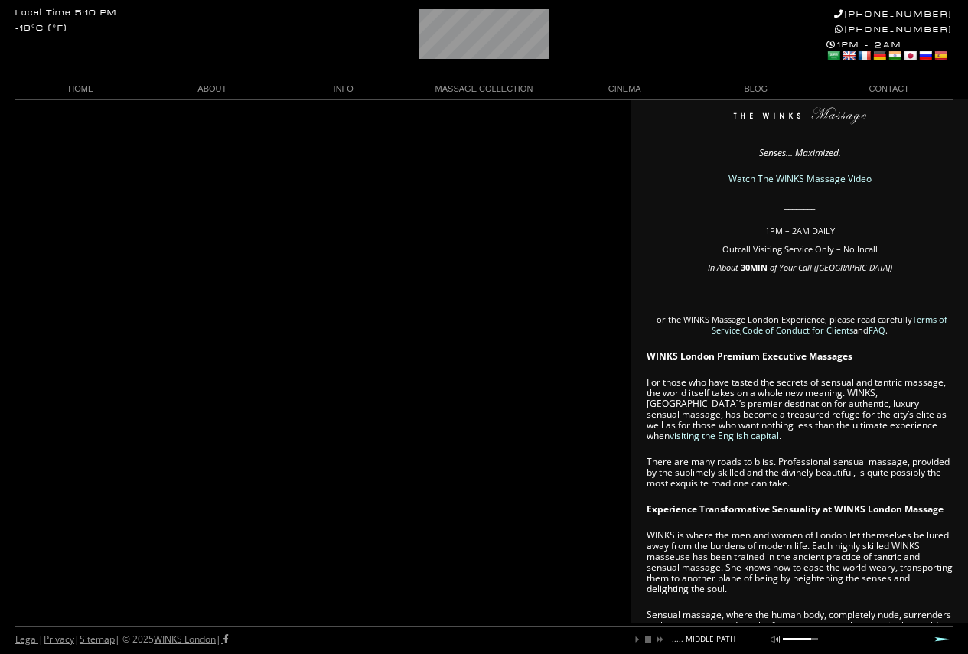
drag, startPoint x: 763, startPoint y: 405, endPoint x: 730, endPoint y: 475, distance: 77.4
click at [751, 478] on article "WINKS London present An Unforgettable Moment of Pure Abandon A Mesmerizing Crea…" at bounding box center [799, 630] width 306 height 1322
drag, startPoint x: 717, startPoint y: 464, endPoint x: 825, endPoint y: 435, distance: 111.7
click at [825, 437] on article "WINKS London present An Unforgettable Moment of Pure Abandon A Mesmerizing Crea…" at bounding box center [799, 630] width 306 height 1322
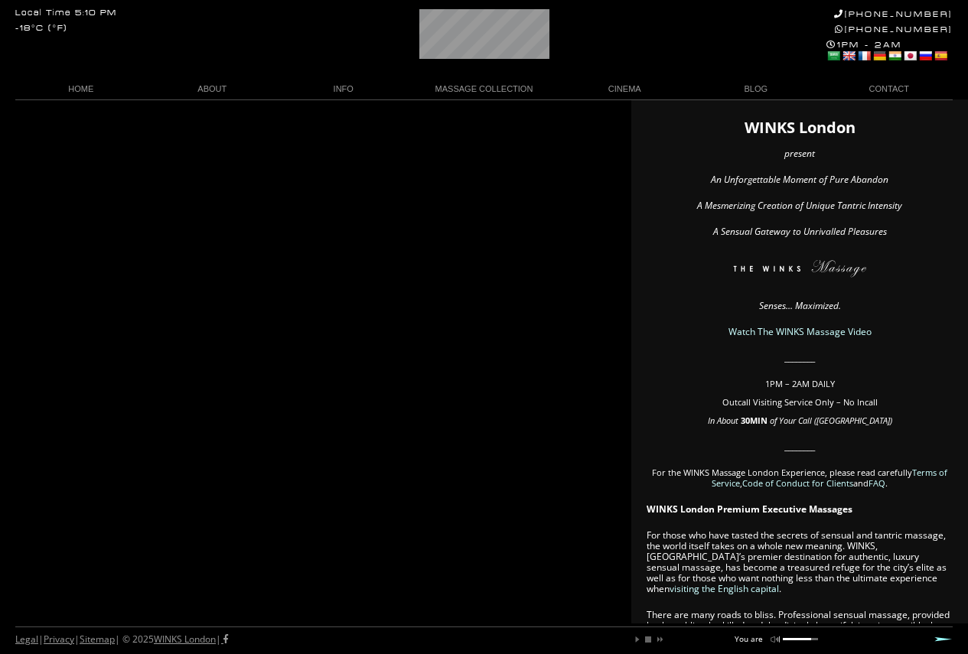
scroll to position [0, 31]
click at [499, 83] on link "MASSAGE COLLECTION" at bounding box center [484, 89] width 150 height 21
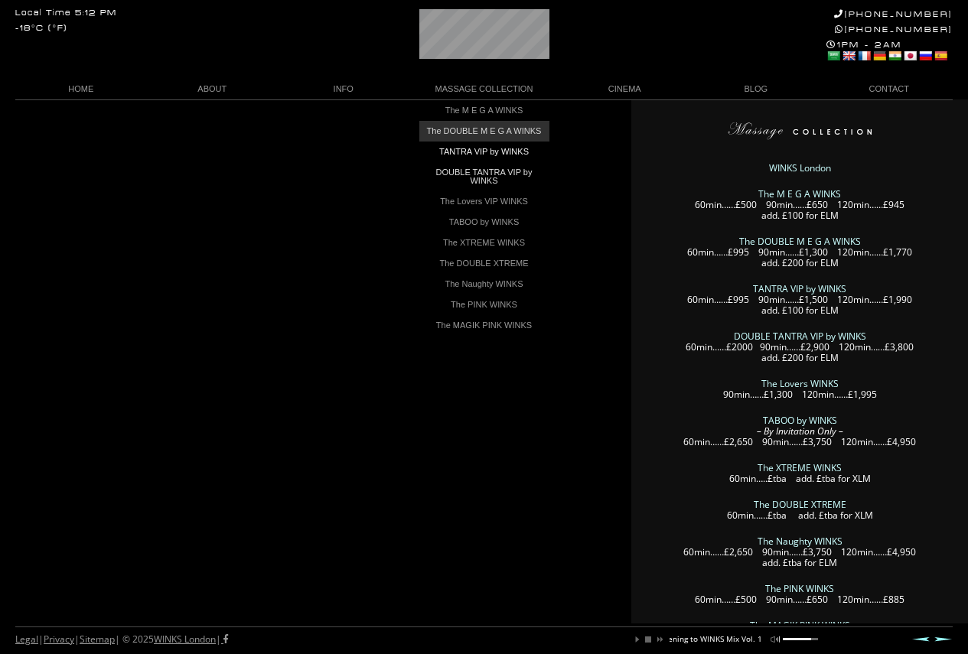
click at [497, 138] on link "The DOUBLE M E G A WINKS" at bounding box center [484, 131] width 130 height 21
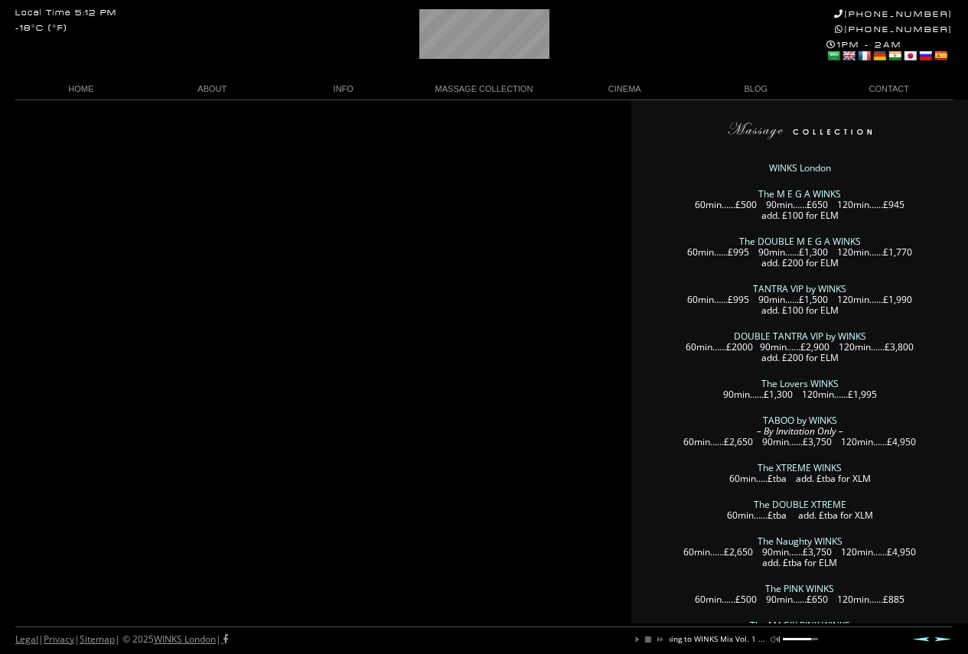
scroll to position [0, 147]
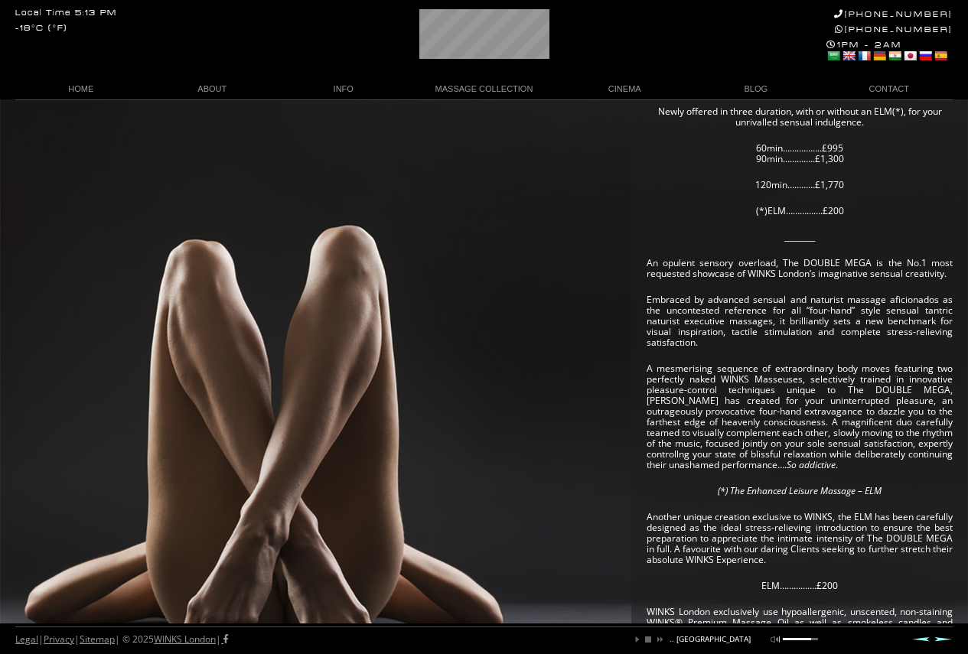
scroll to position [0, 245]
click at [808, 504] on article "In order to enjoy your WINKS Massage Experience, kindly refer to our Terms of S…" at bounding box center [799, 427] width 306 height 917
drag, startPoint x: 789, startPoint y: 490, endPoint x: 842, endPoint y: 492, distance: 52.8
click at [842, 492] on em "(*) The Enhanced Leisure Massage – ELM" at bounding box center [799, 490] width 164 height 13
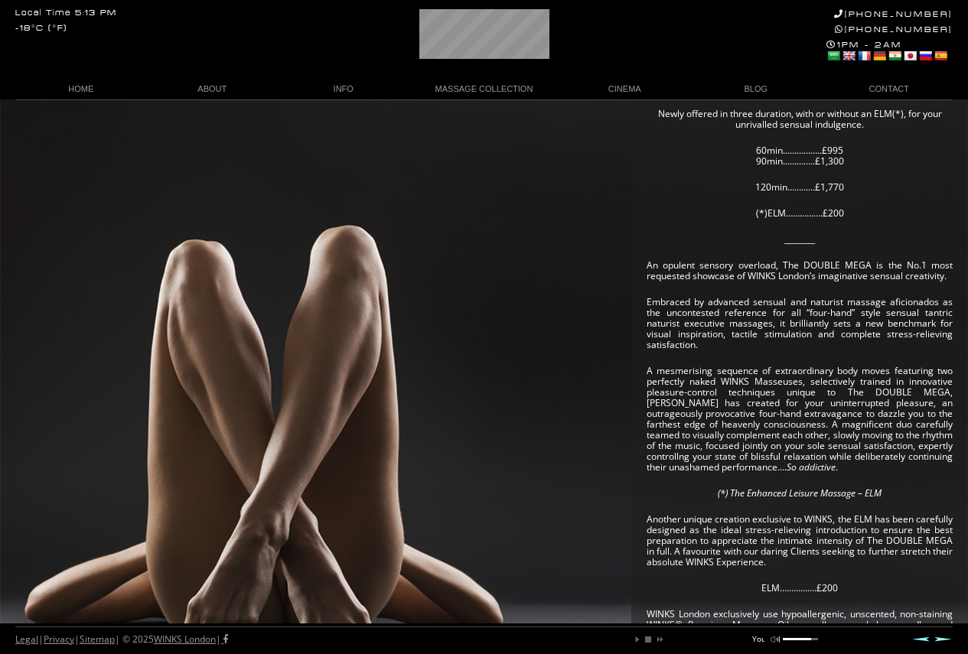
scroll to position [0, 0]
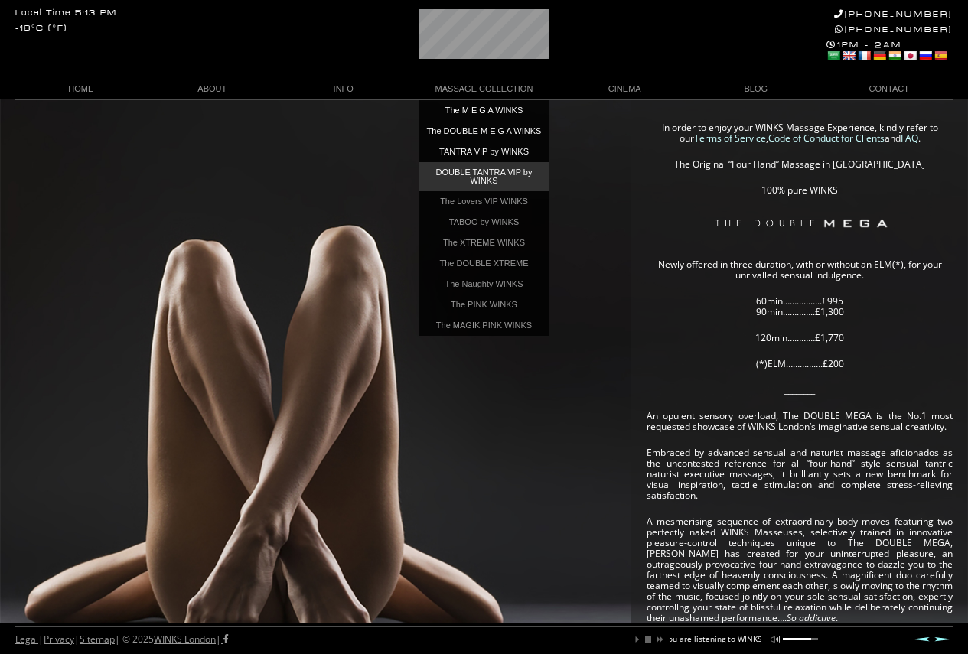
click at [479, 180] on link "DOUBLE TANTRA VIP by WINKS" at bounding box center [484, 176] width 130 height 29
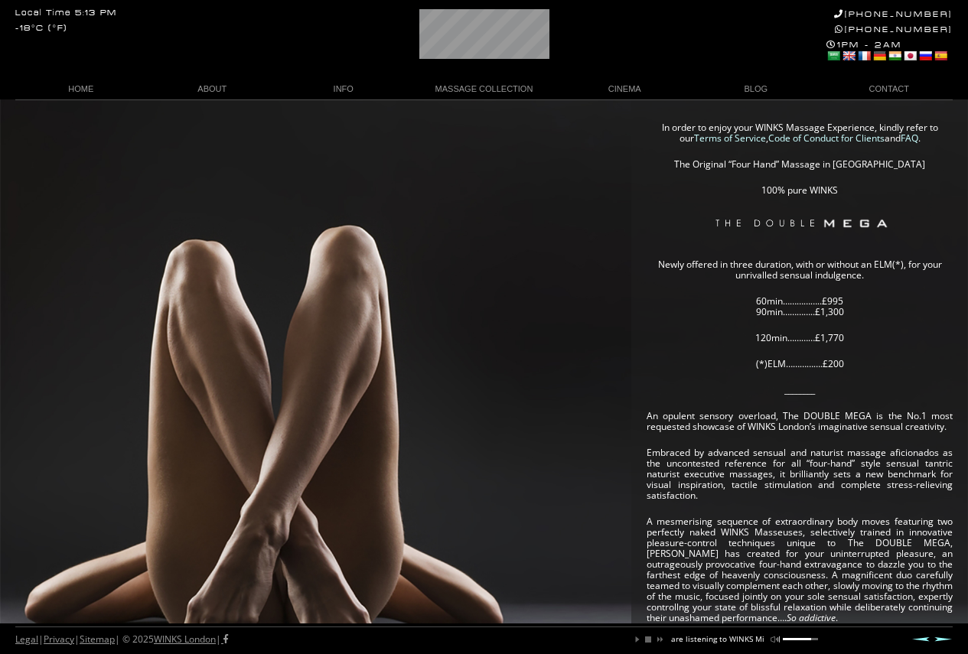
scroll to position [0, 112]
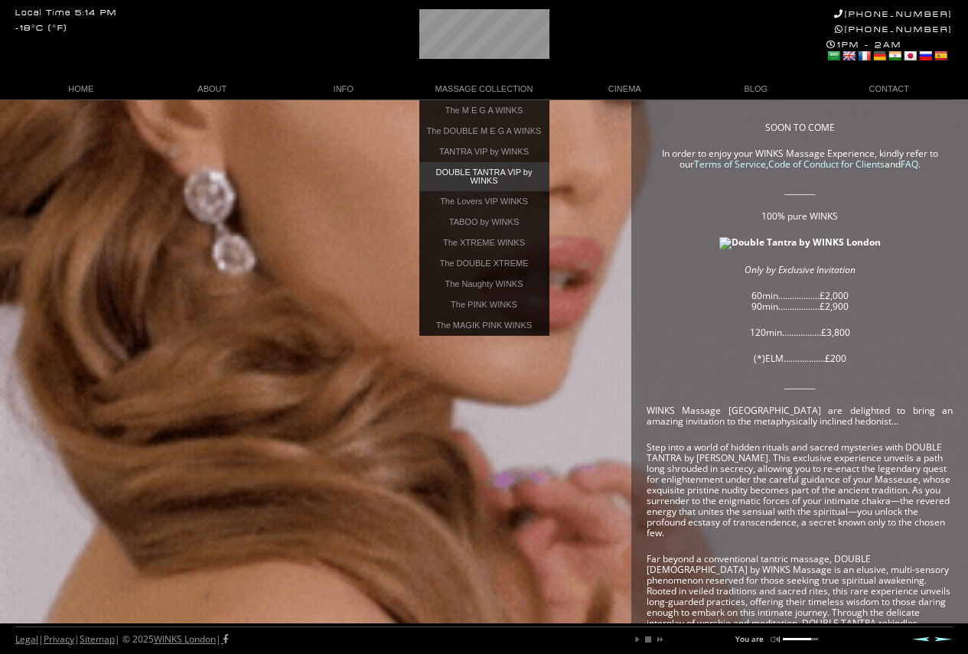
click at [478, 179] on link "DOUBLE TANTRA VIP by WINKS" at bounding box center [484, 176] width 130 height 29
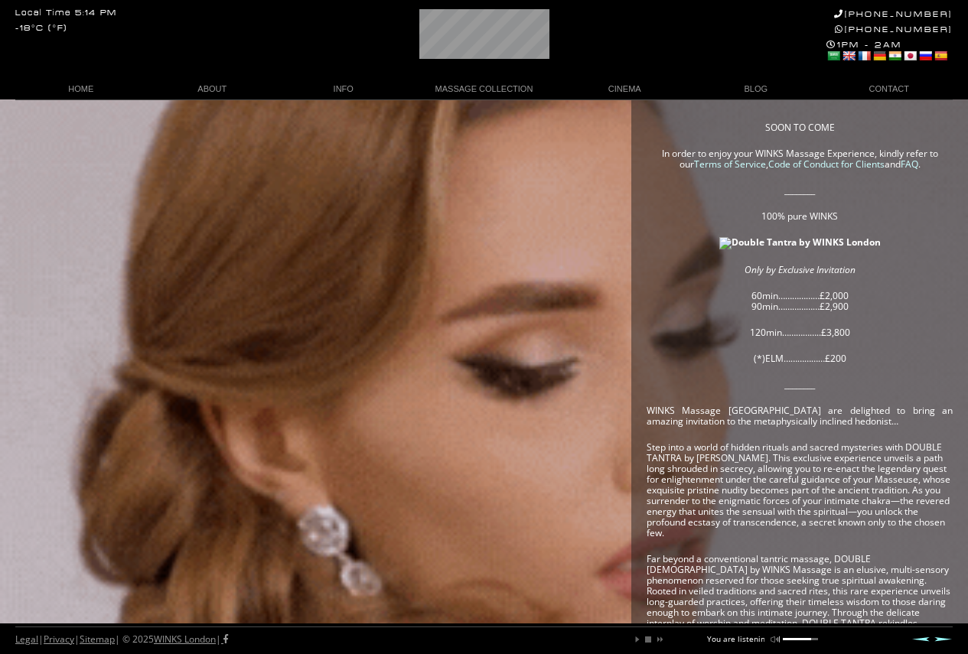
scroll to position [0, 60]
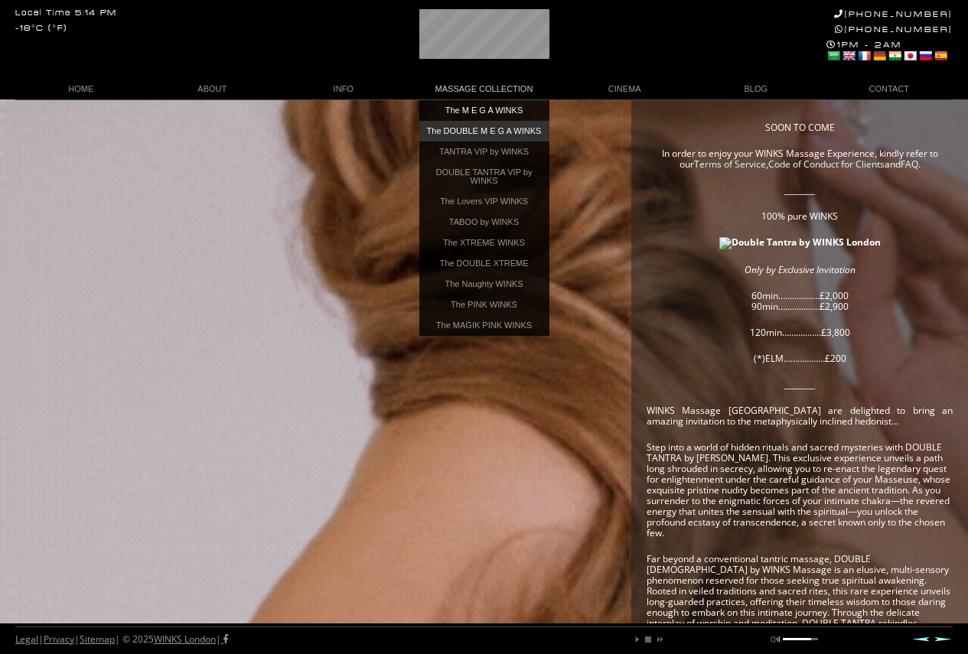
click at [467, 131] on link "The DOUBLE M E G A WINKS" at bounding box center [484, 131] width 130 height 21
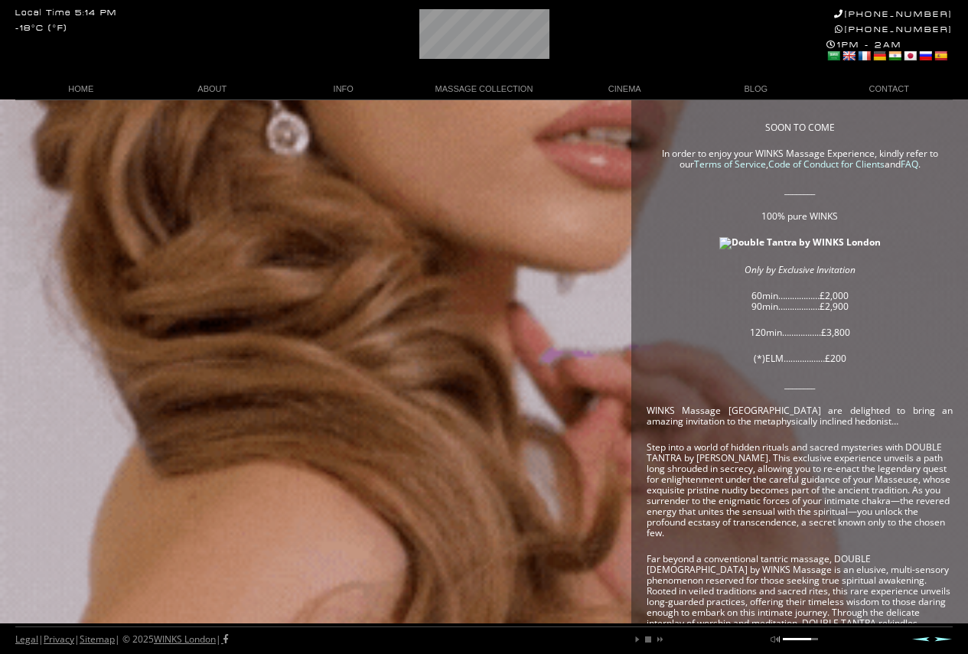
scroll to position [0, 13]
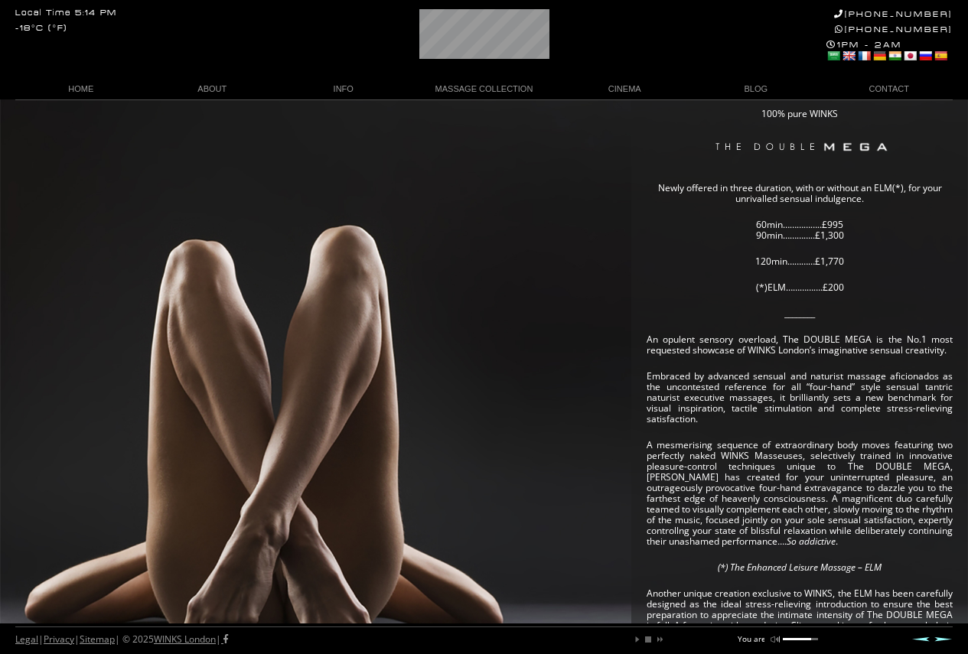
drag, startPoint x: 322, startPoint y: 307, endPoint x: 249, endPoint y: 289, distance: 74.8
click at [249, 289] on div "In order to enjoy your WINKS Massage Experience, kindly refer to our Terms of S…" at bounding box center [484, 523] width 968 height 1001
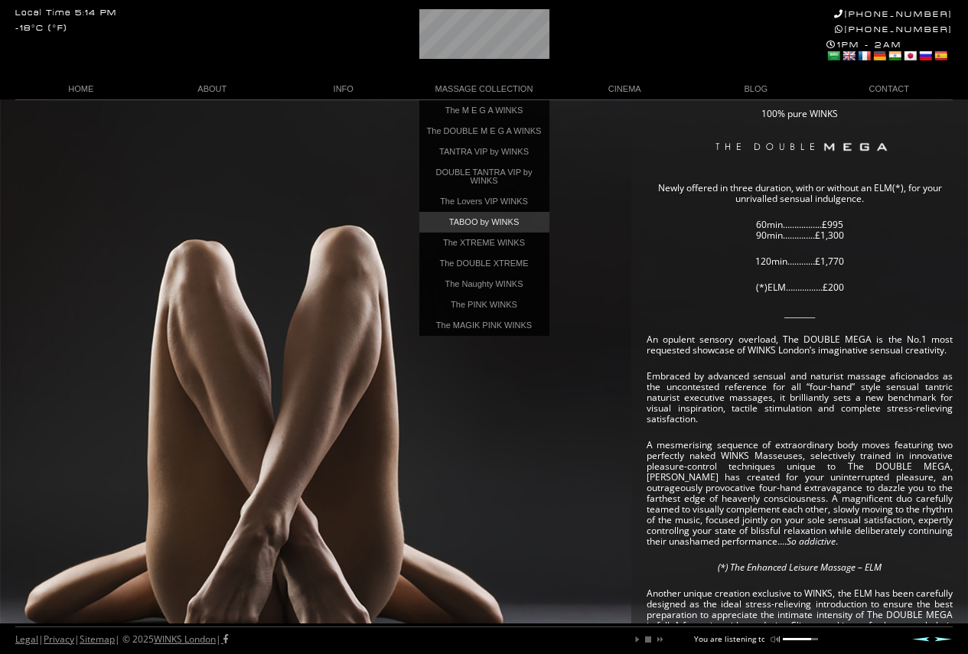
click at [479, 230] on link "TABOO by WINKS" at bounding box center [484, 222] width 130 height 21
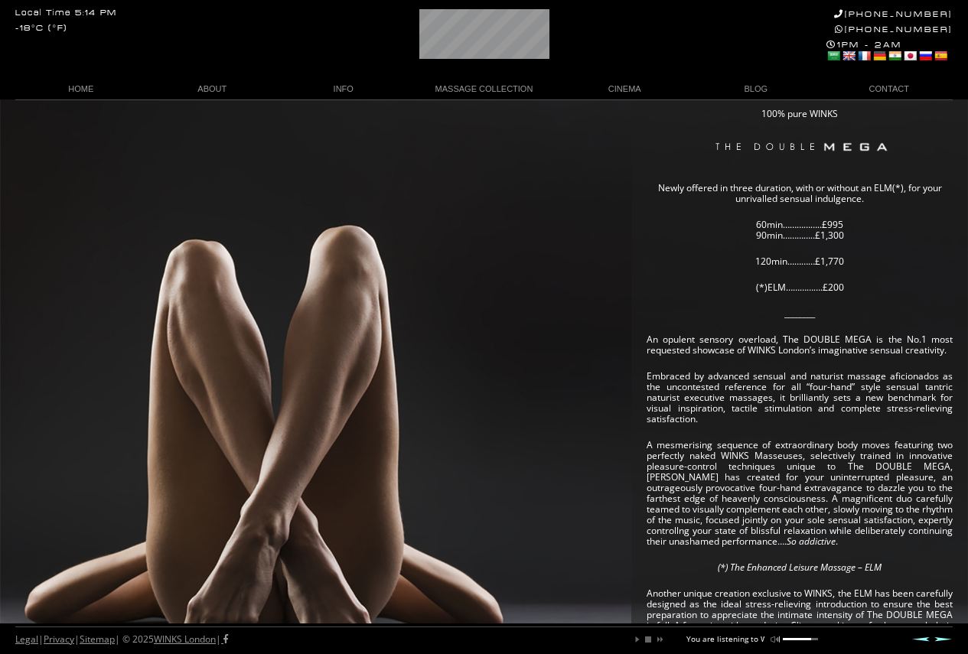
scroll to position [0, 80]
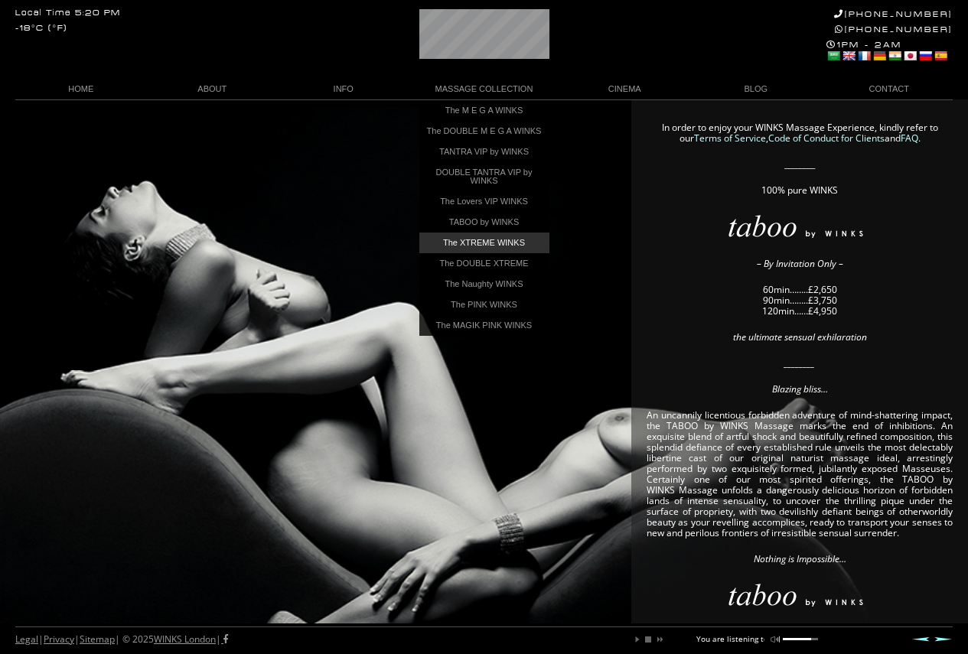
click at [490, 248] on link "The XTREME WINKS" at bounding box center [484, 243] width 130 height 21
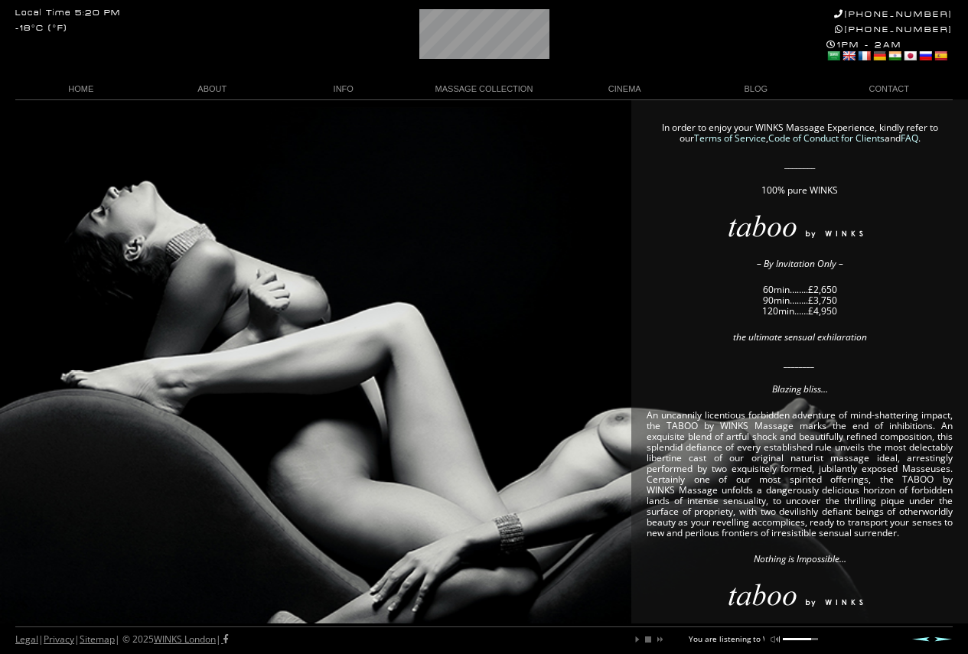
scroll to position [0, 78]
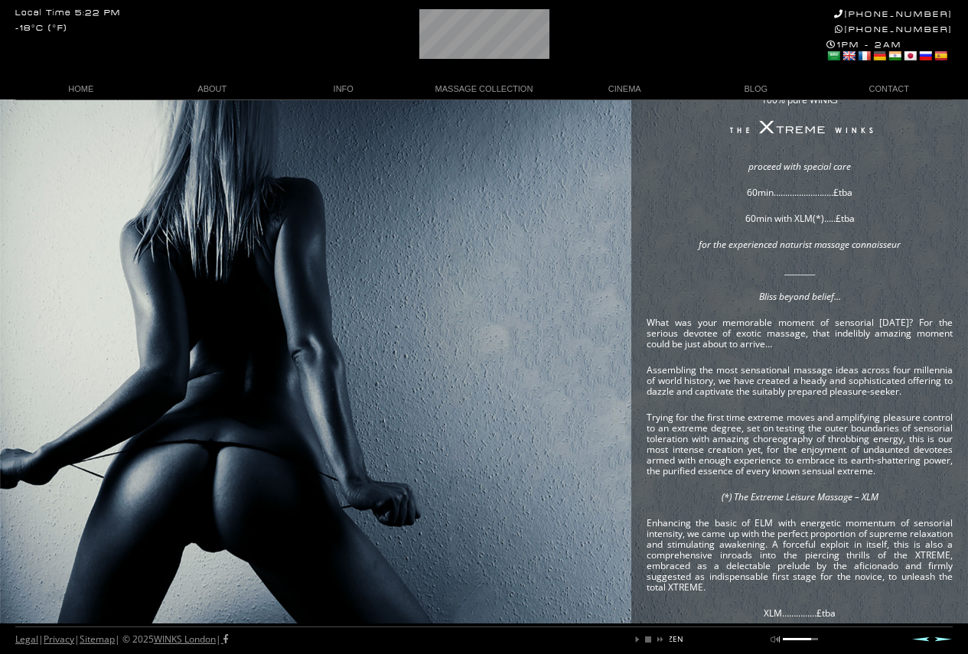
click at [371, 379] on div "SOON TO COME In order to enjoy your WINKS Massage Experience, kindly refer to o…" at bounding box center [484, 546] width 968 height 1127
click at [742, 369] on p "Assembling the most sensational massage ideas across four millennia of world hi…" at bounding box center [799, 381] width 306 height 32
